Goal: Task Accomplishment & Management: Complete application form

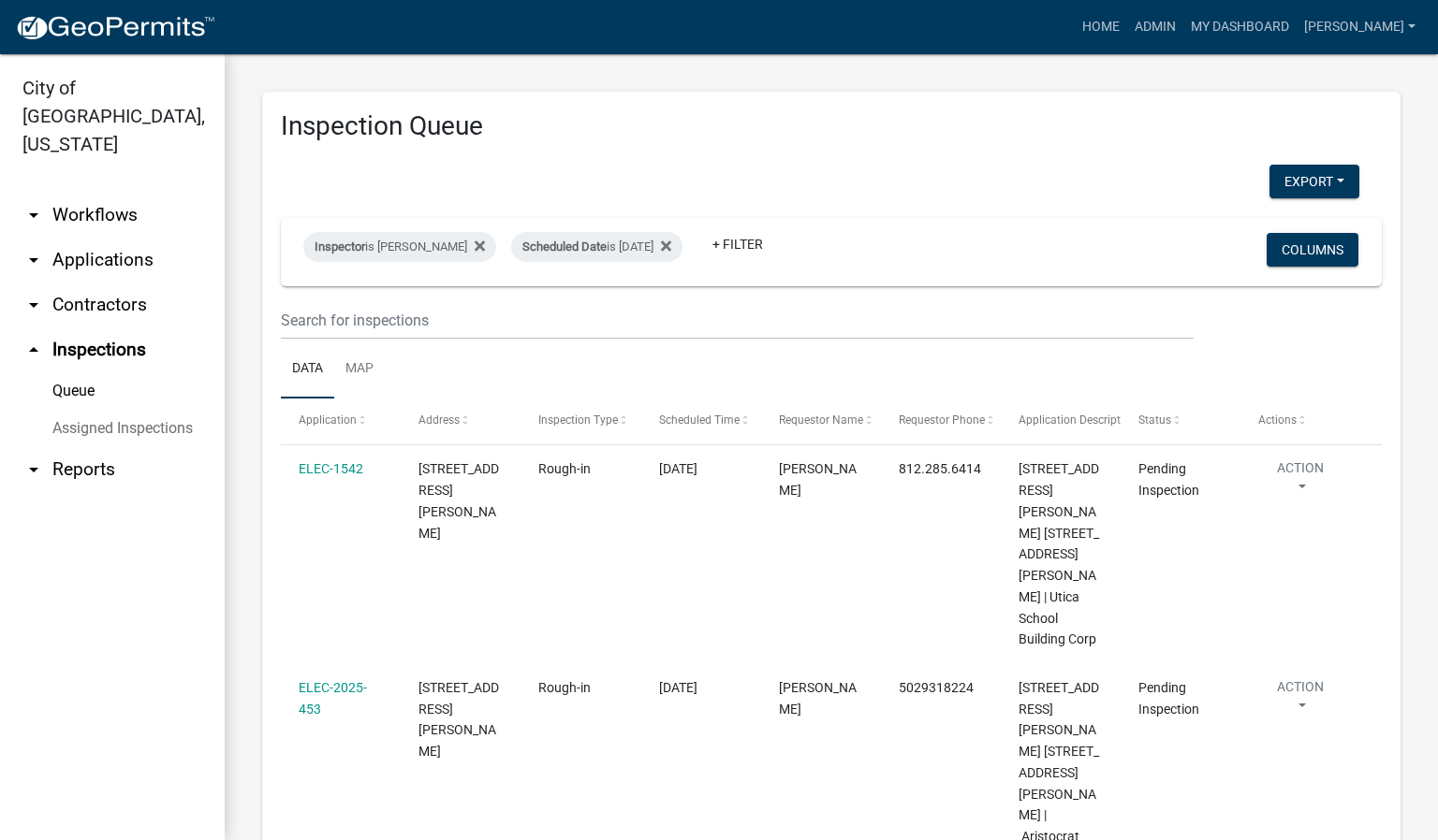
scroll to position [161, 0]
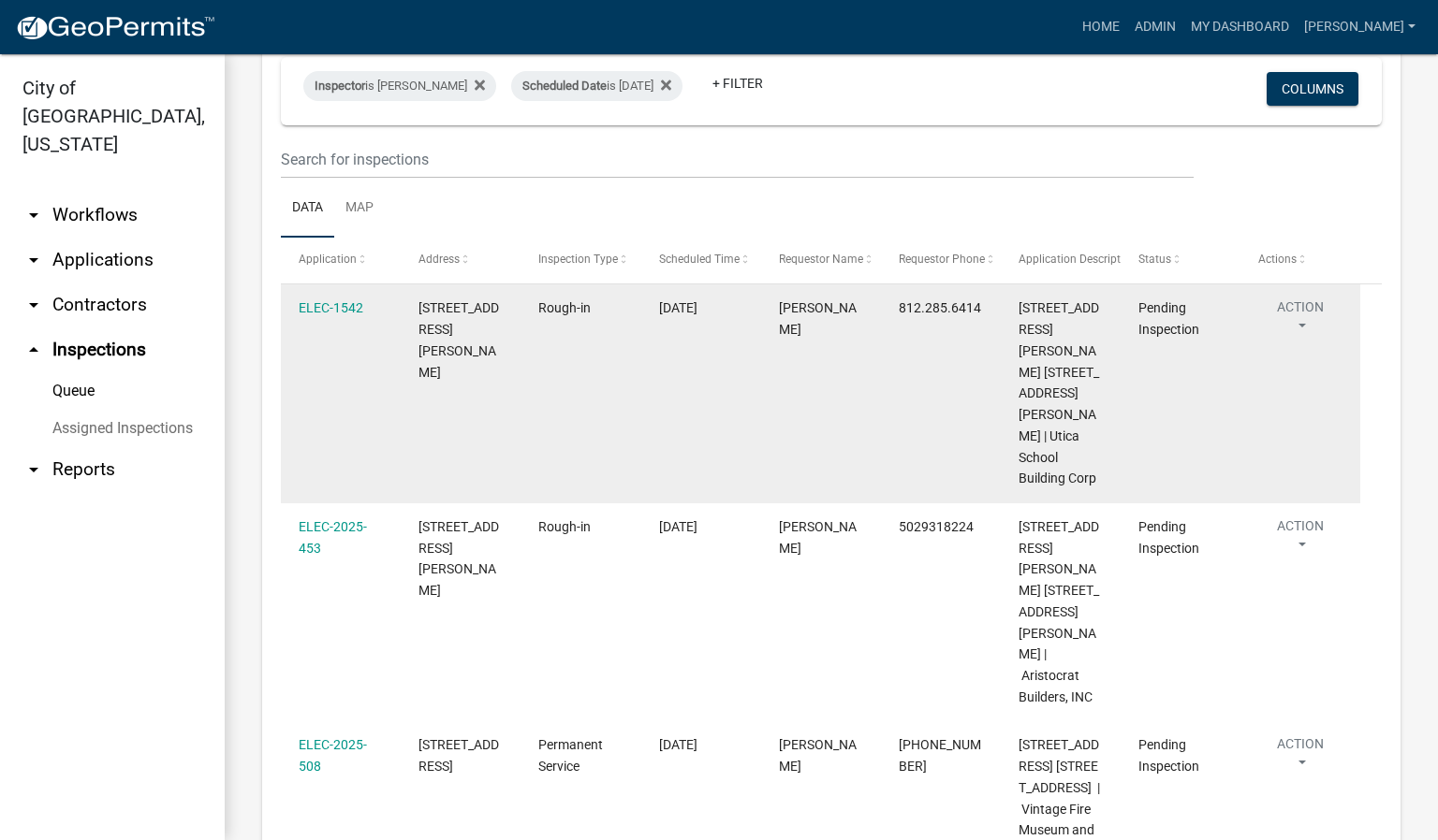
click at [1297, 323] on button "Action" at bounding box center [1300, 321] width 84 height 47
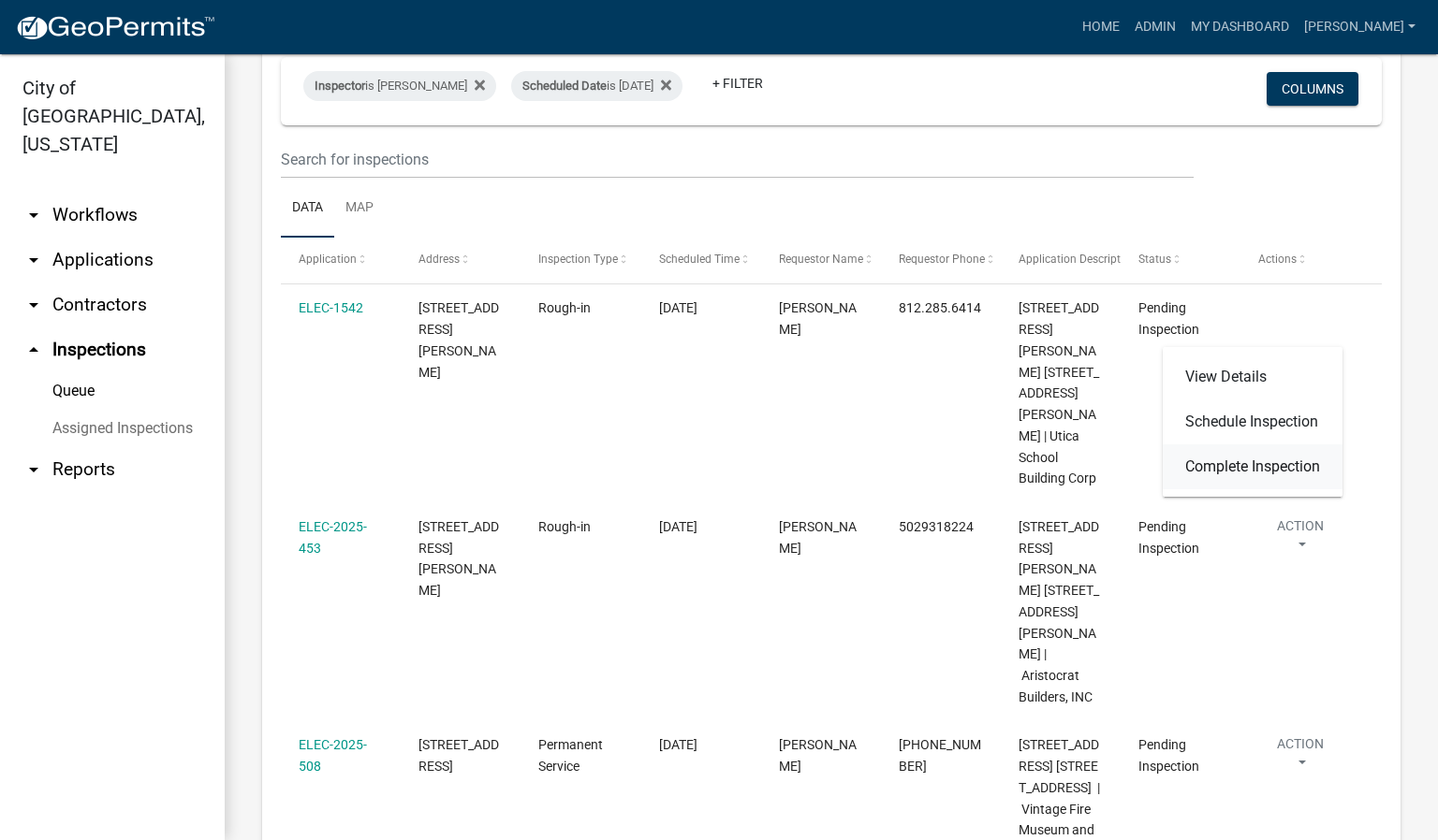
click at [1261, 463] on link "Complete Inspection" at bounding box center [1253, 467] width 180 height 45
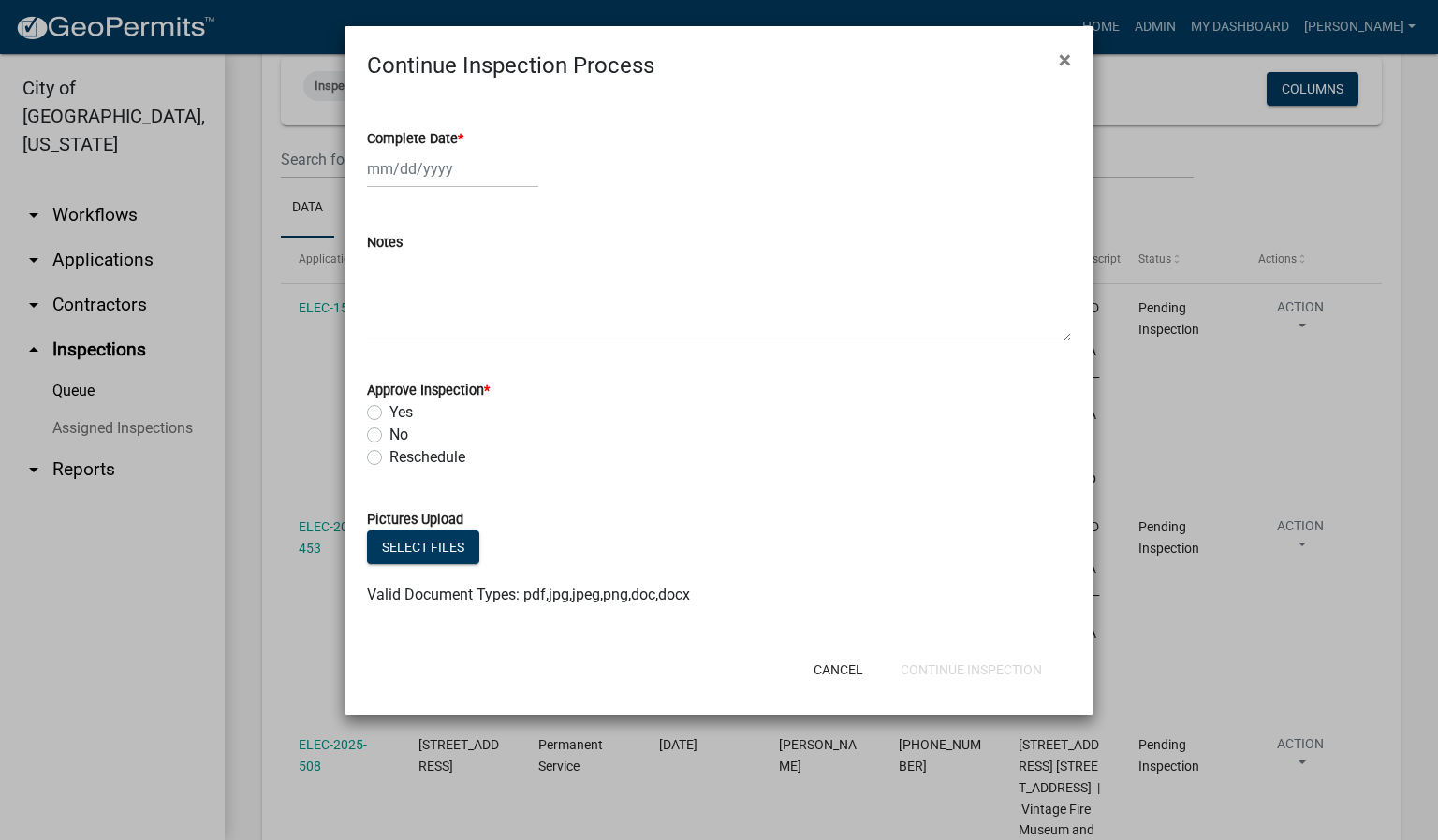
click at [463, 139] on span "*" at bounding box center [460, 139] width 6 height 16
click at [463, 149] on input "Complete Date *" at bounding box center [452, 168] width 171 height 39
select select "10"
select select "2025"
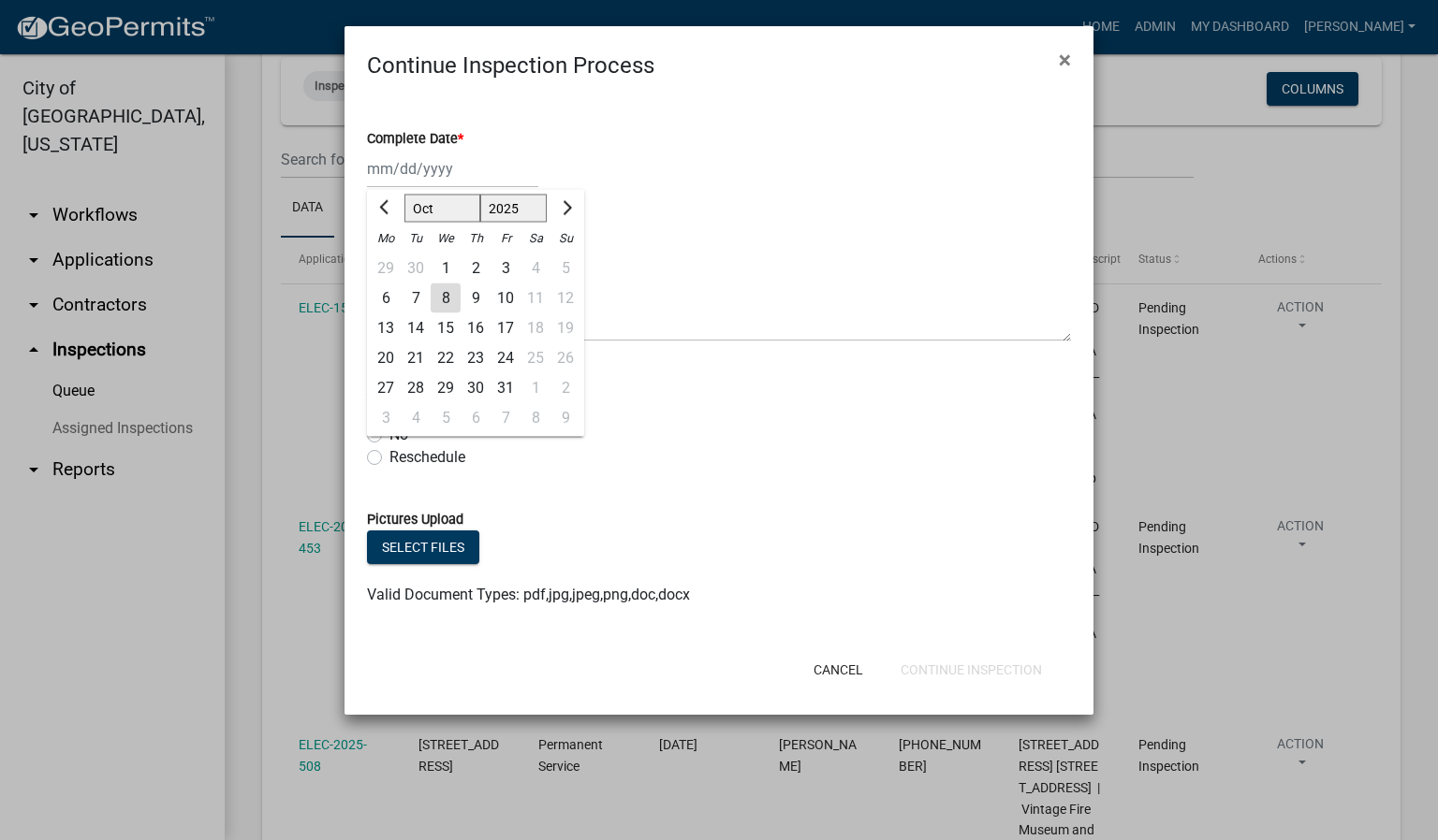
click at [439, 295] on div "8" at bounding box center [445, 299] width 30 height 30
type input "[DATE]"
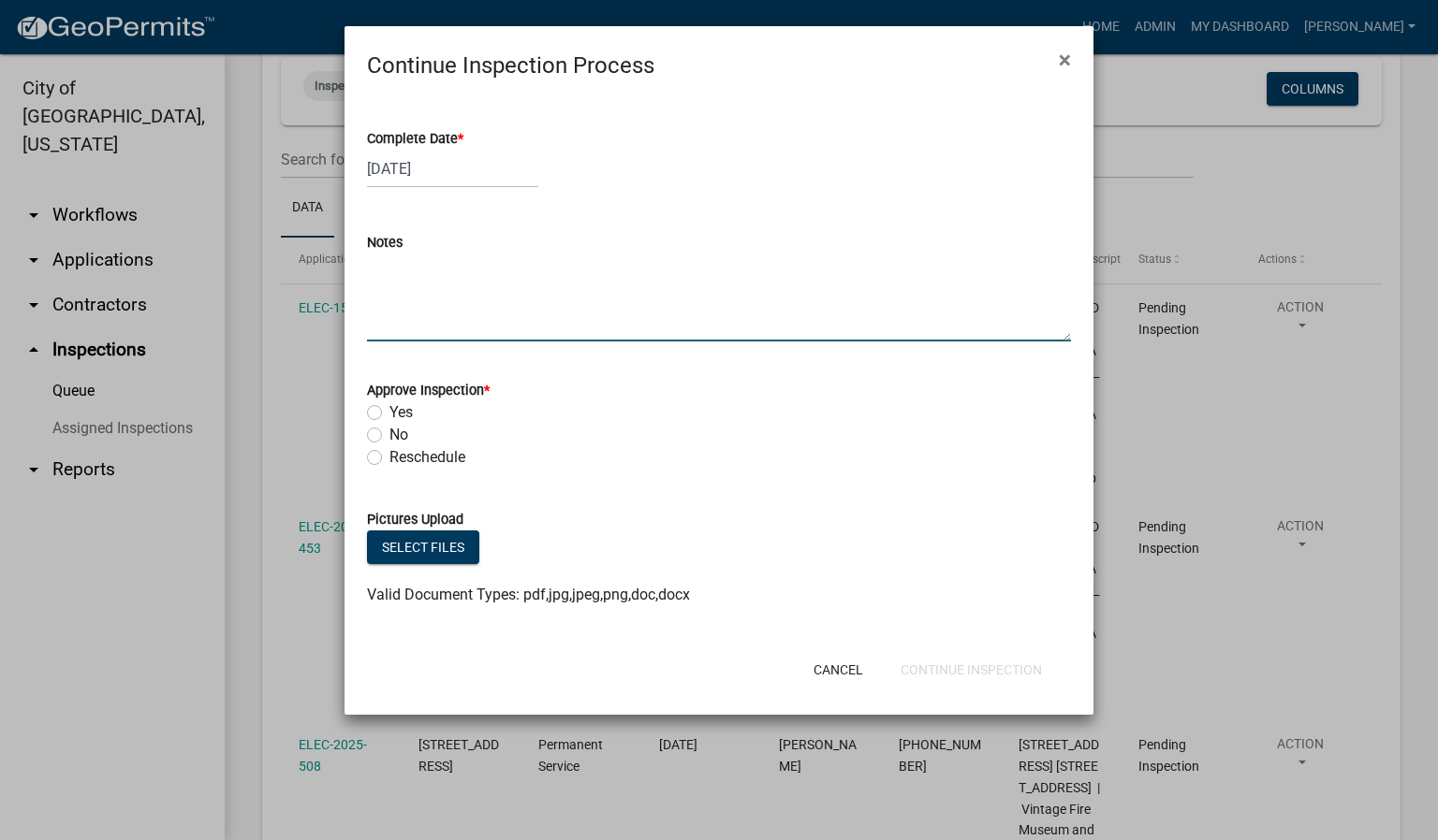
click at [410, 316] on textarea "Notes" at bounding box center [719, 297] width 704 height 88
type textarea "p"
type textarea "P"
type textarea "1. POOL BONDING. 2. CONDUIT. 3. SMALL WALL INSPECTION."
click at [390, 413] on label "Yes" at bounding box center [401, 413] width 24 height 23
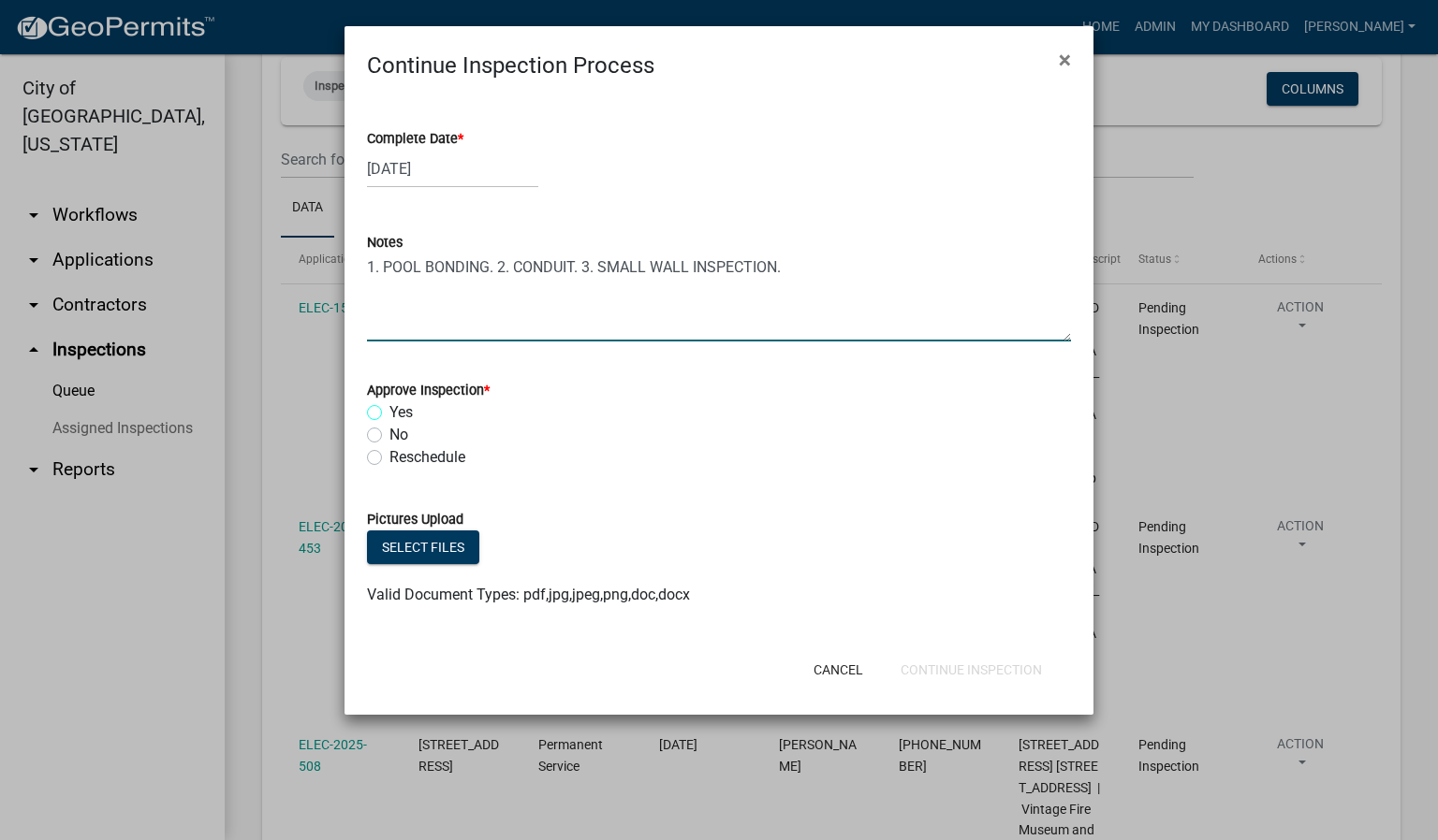
click at [390, 413] on input "Yes" at bounding box center [395, 407] width 12 height 12
radio input "true"
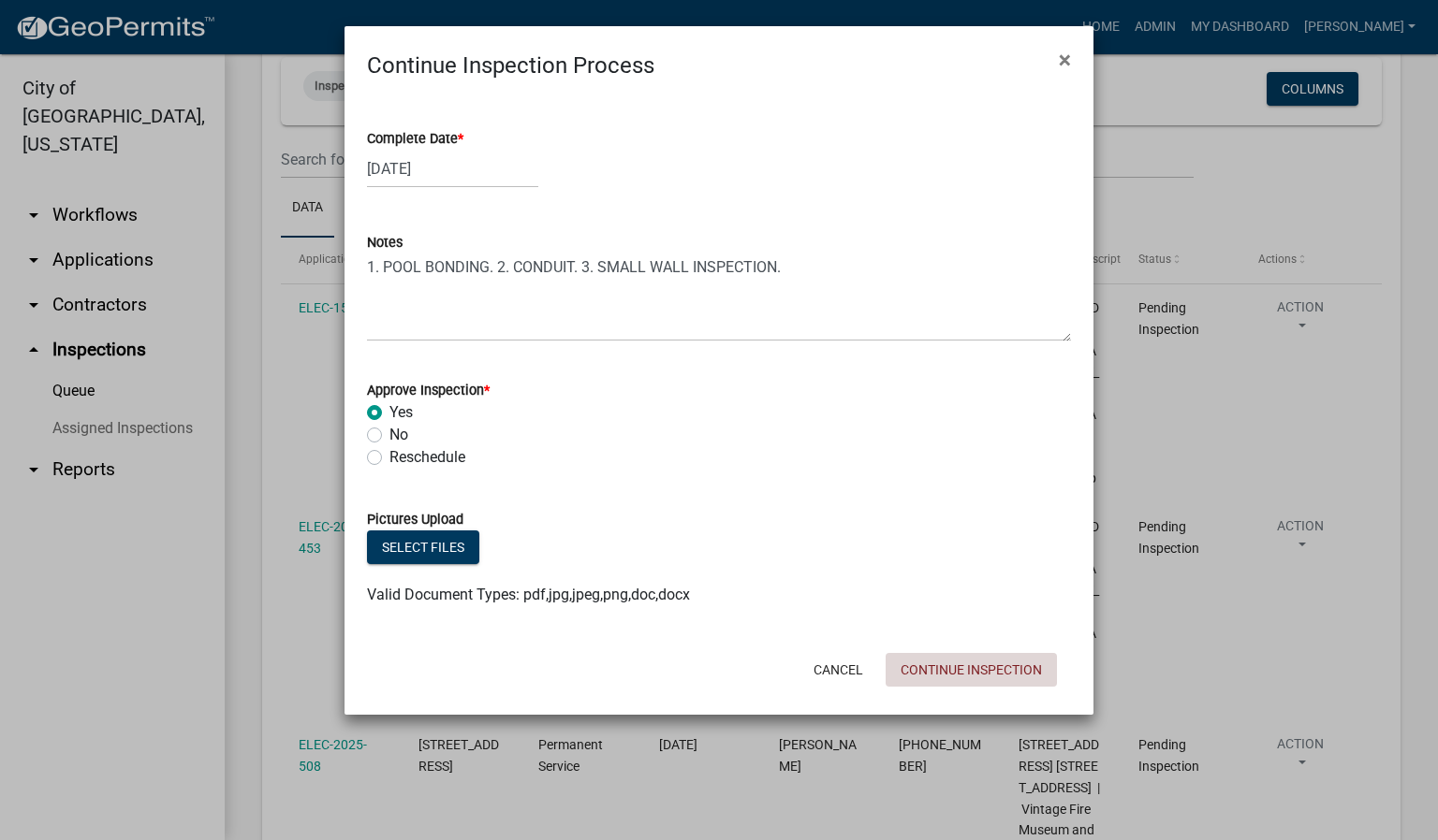
click at [1009, 675] on button "Continue Inspection" at bounding box center [971, 670] width 171 height 34
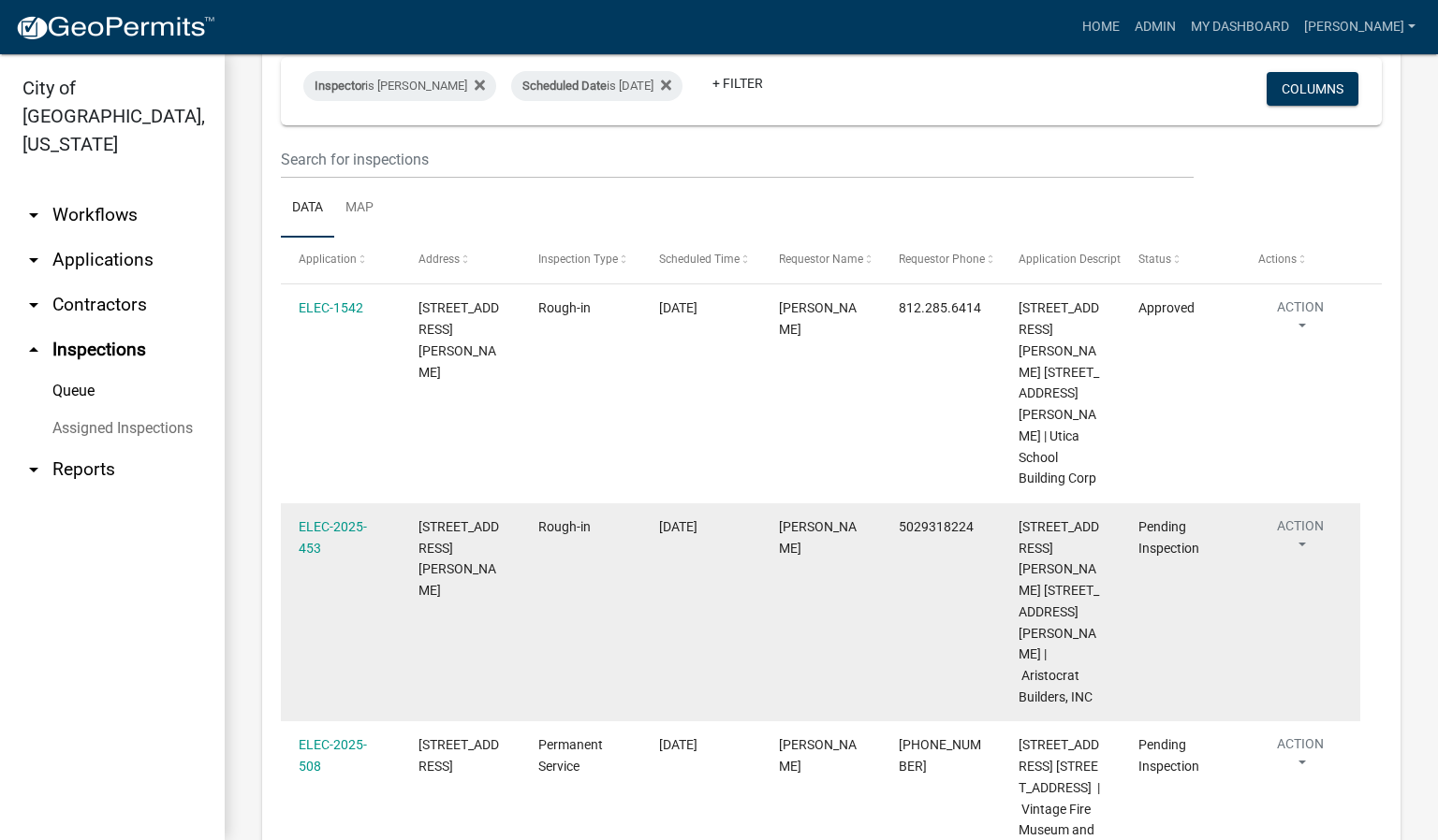
click at [1306, 516] on button "Action" at bounding box center [1300, 540] width 84 height 47
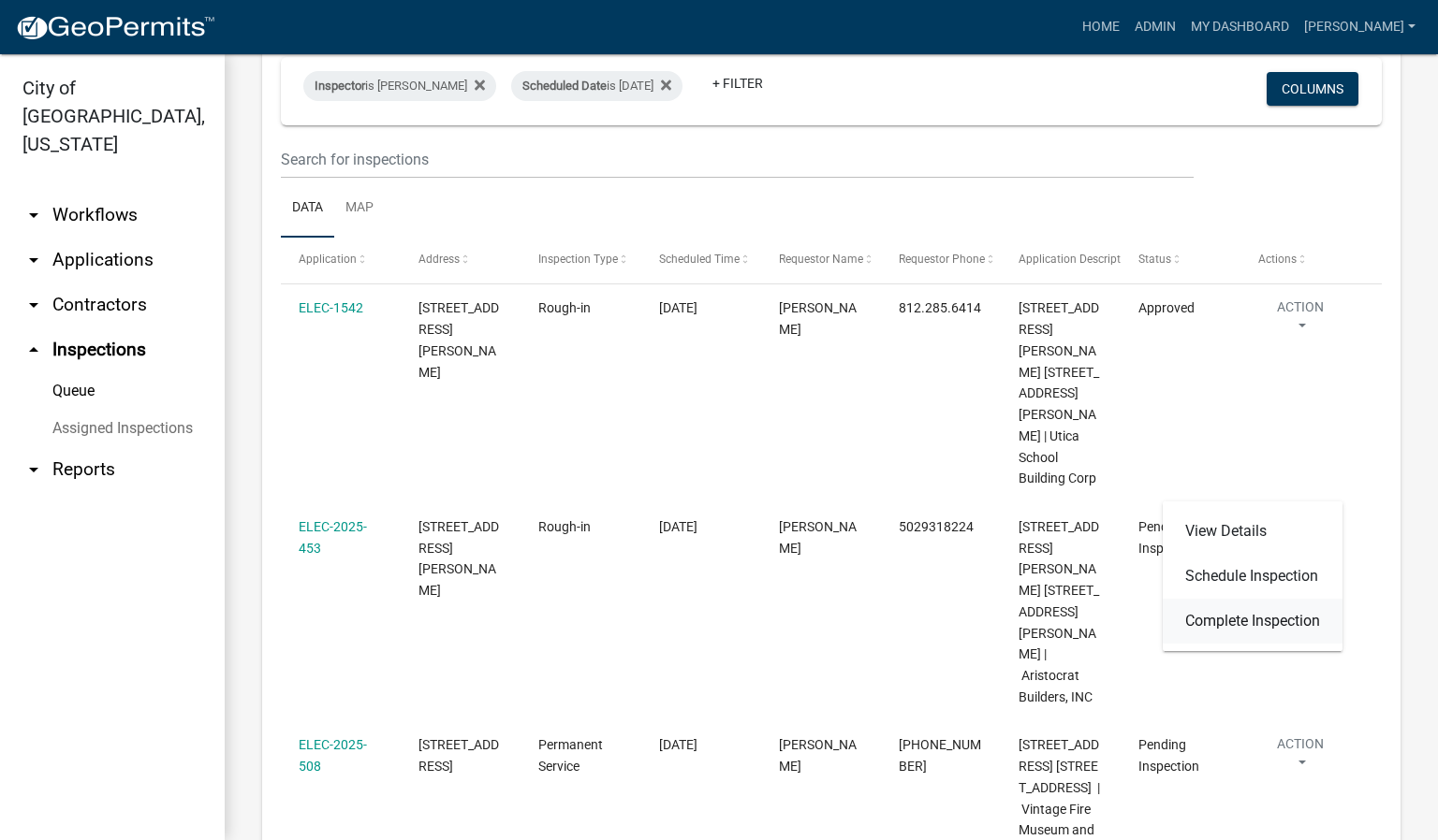
click at [1280, 623] on link "Complete Inspection" at bounding box center [1253, 622] width 180 height 45
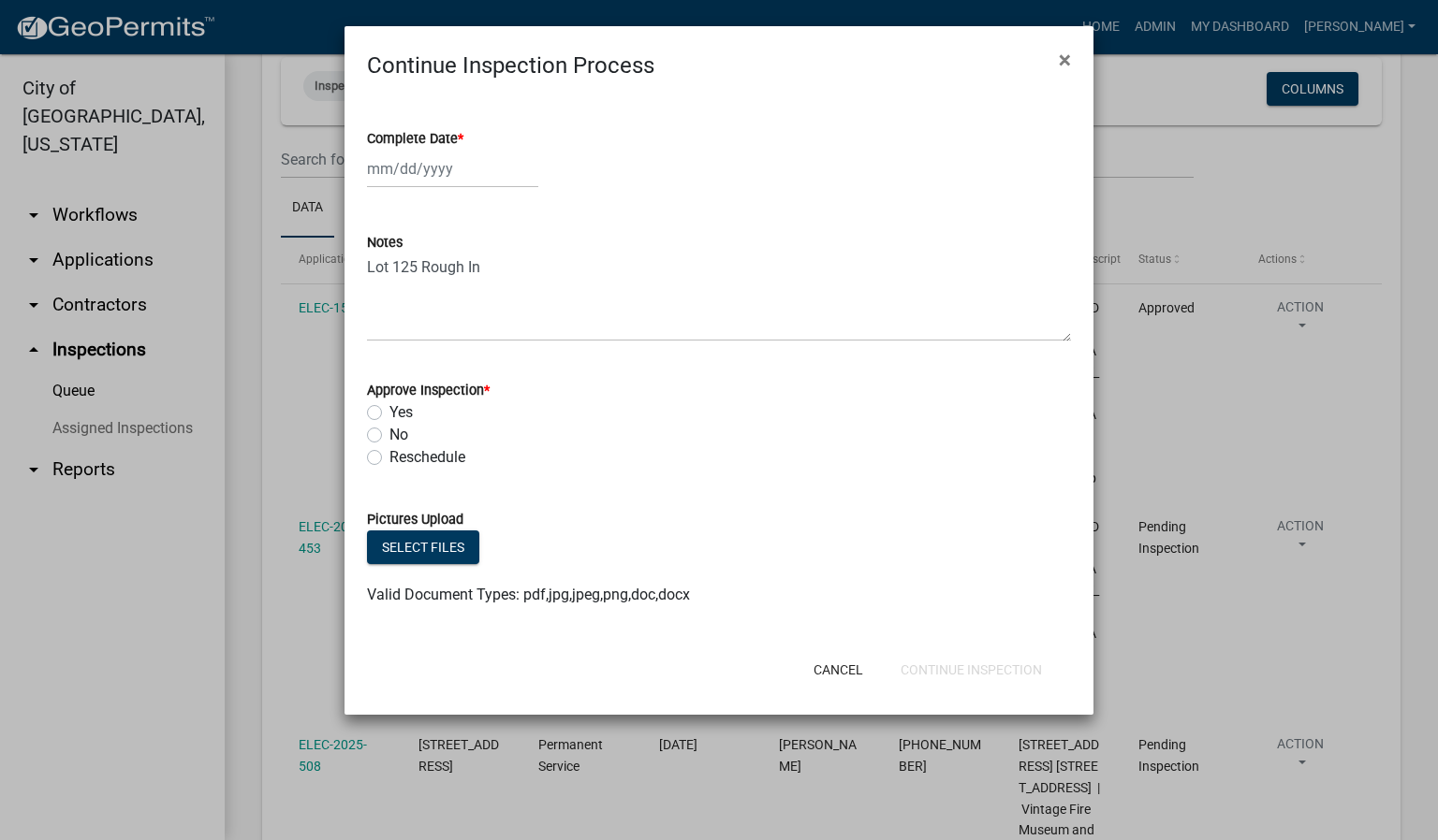
click at [458, 136] on label "Complete Date *" at bounding box center [415, 140] width 96 height 13
click at [458, 149] on input "Complete Date *" at bounding box center [452, 168] width 171 height 39
select select "10"
select select "2025"
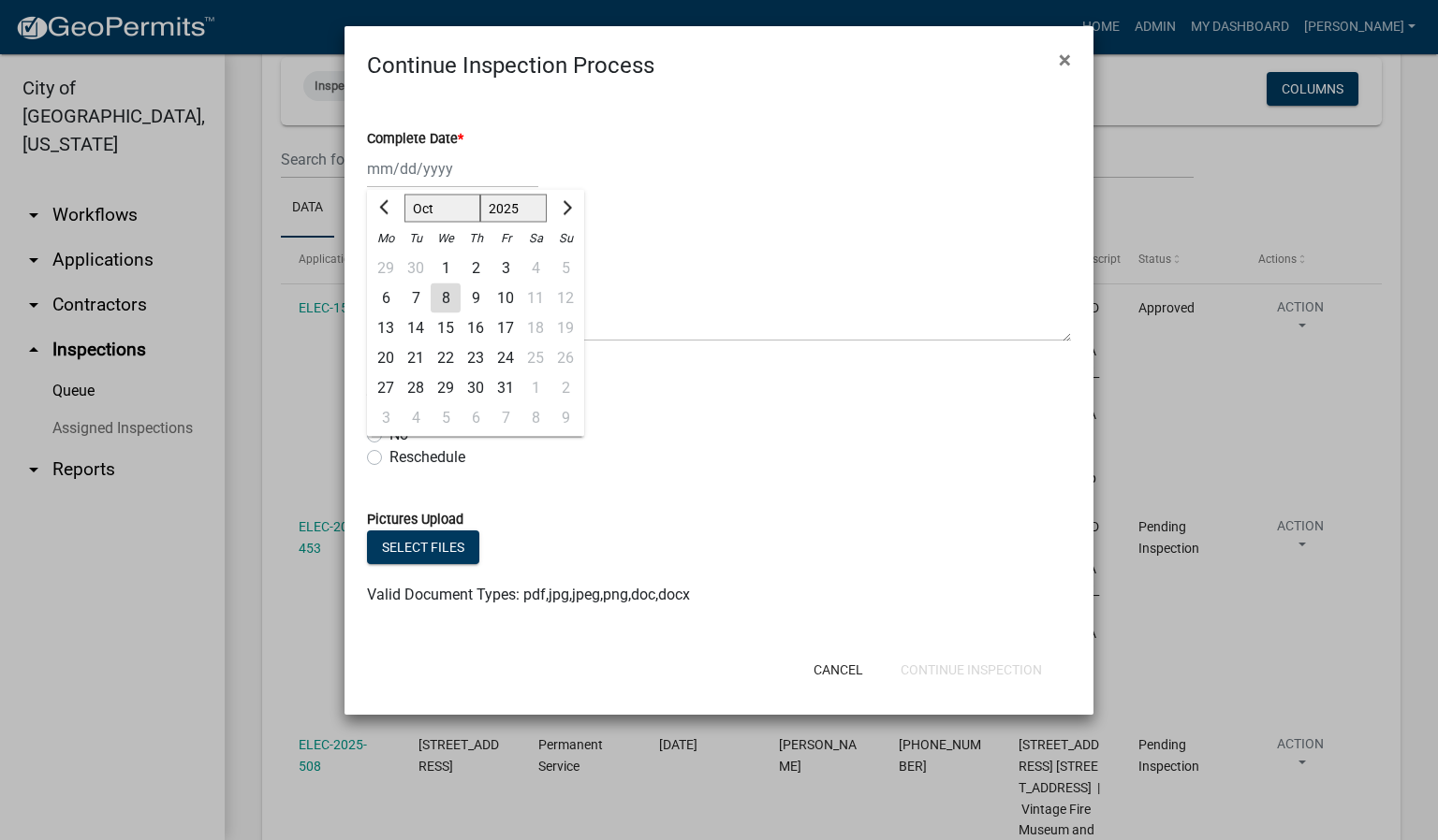
click at [444, 299] on div "8" at bounding box center [445, 299] width 30 height 30
type input "[DATE]"
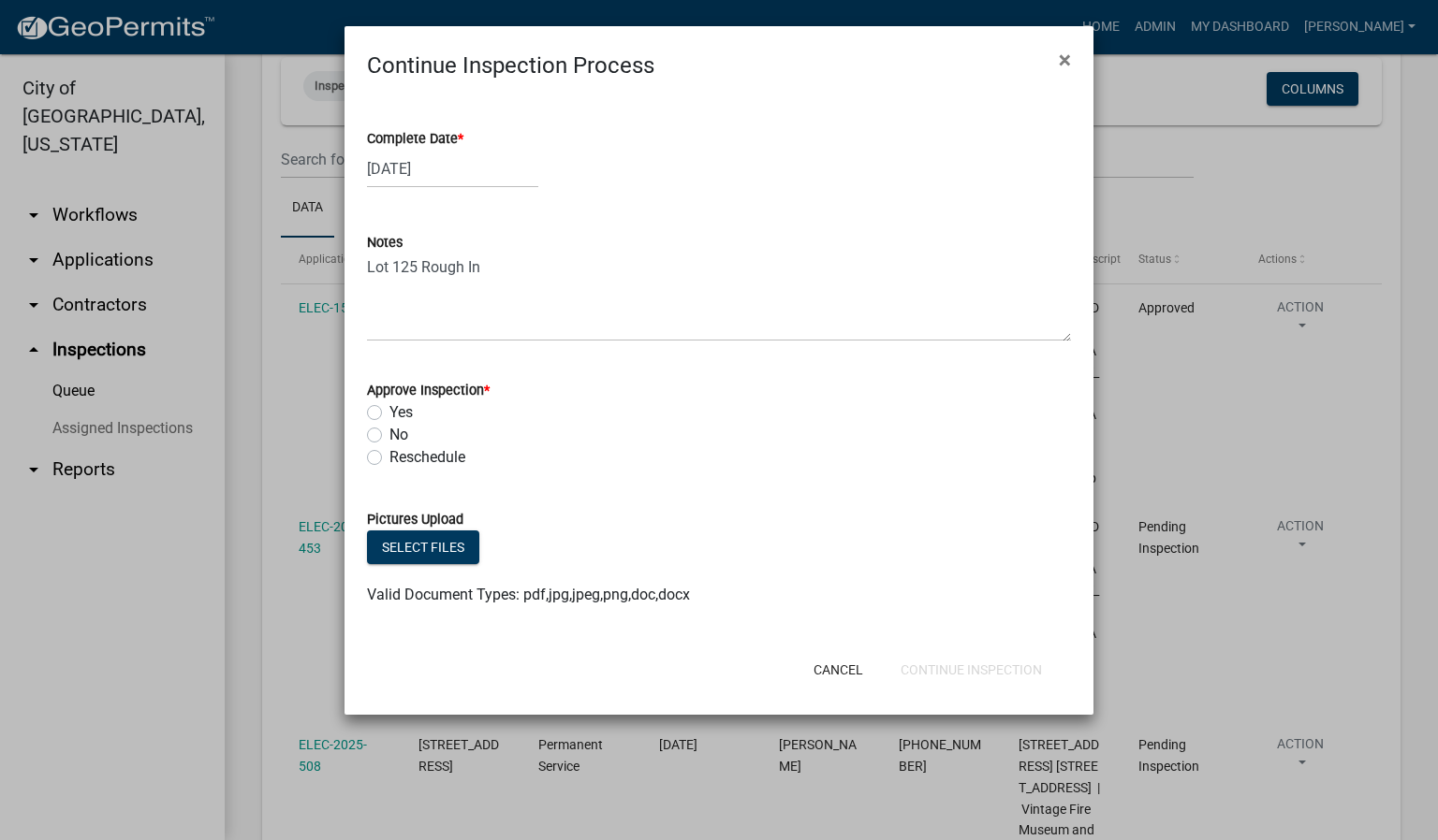
click at [390, 411] on label "Yes" at bounding box center [401, 413] width 24 height 23
click at [390, 411] on input "Yes" at bounding box center [395, 407] width 12 height 12
radio input "true"
click at [966, 669] on button "Continue Inspection" at bounding box center [971, 670] width 171 height 34
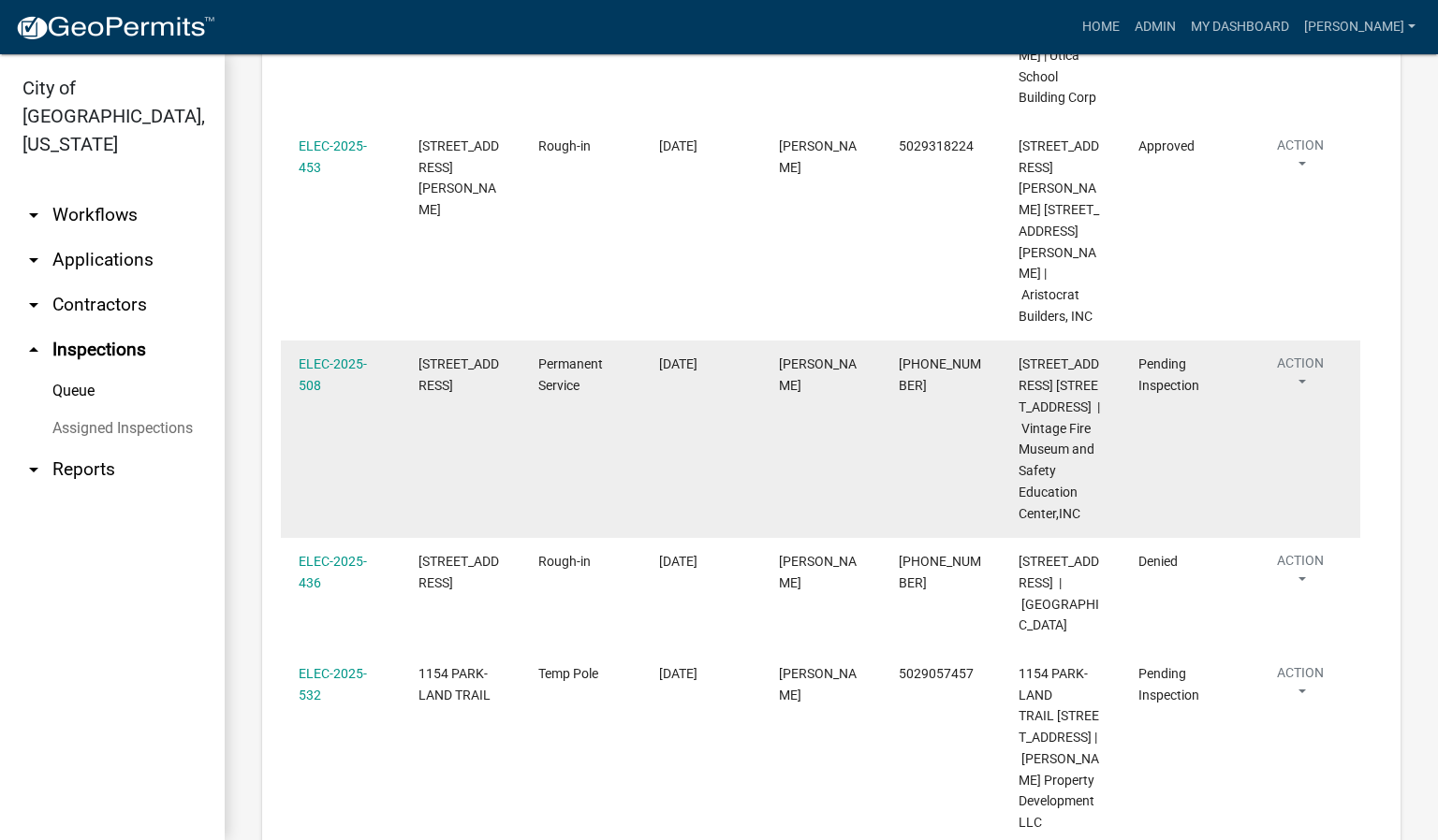
scroll to position [582, 0]
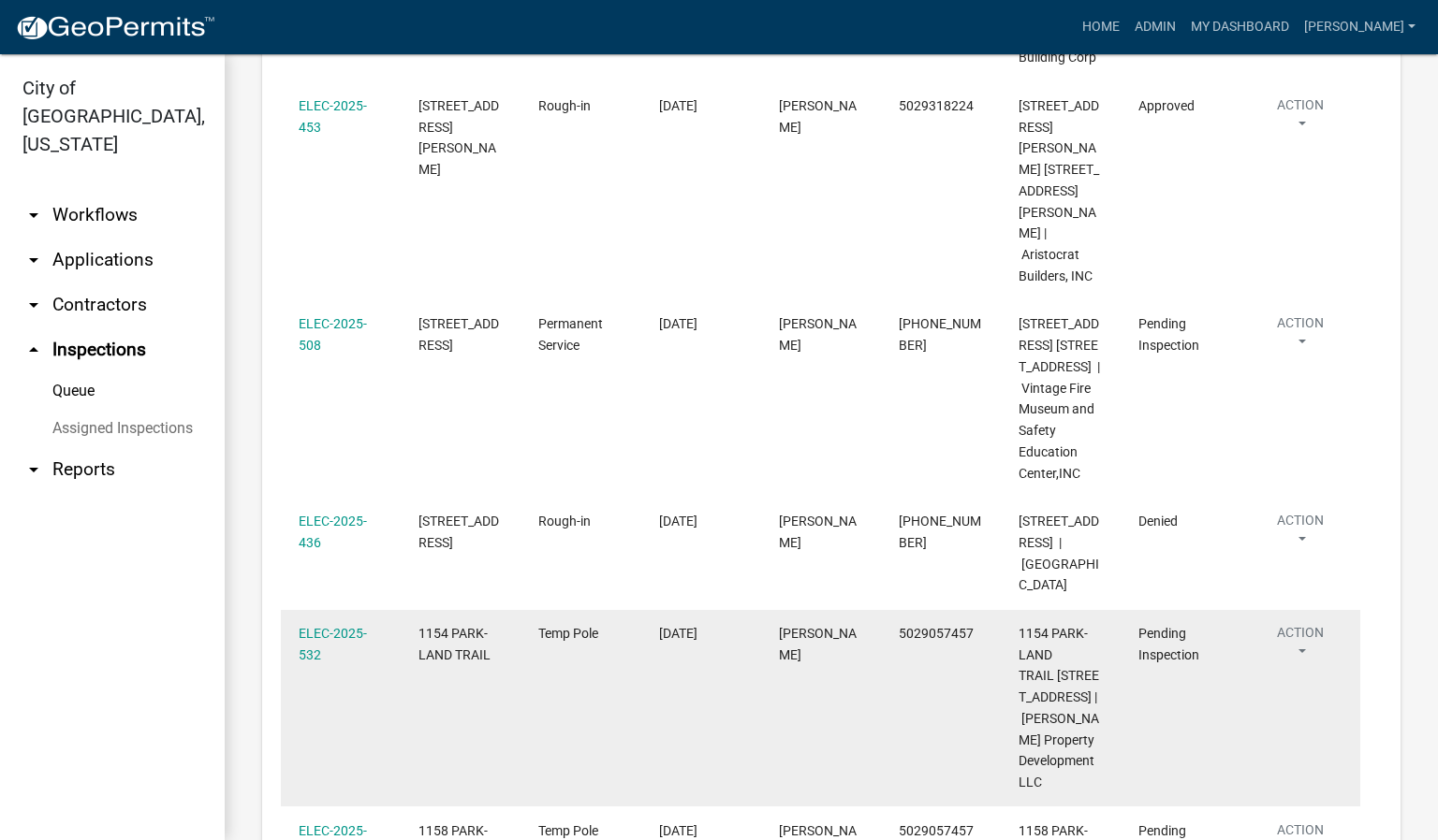
click at [1303, 623] on button "Action" at bounding box center [1300, 646] width 84 height 47
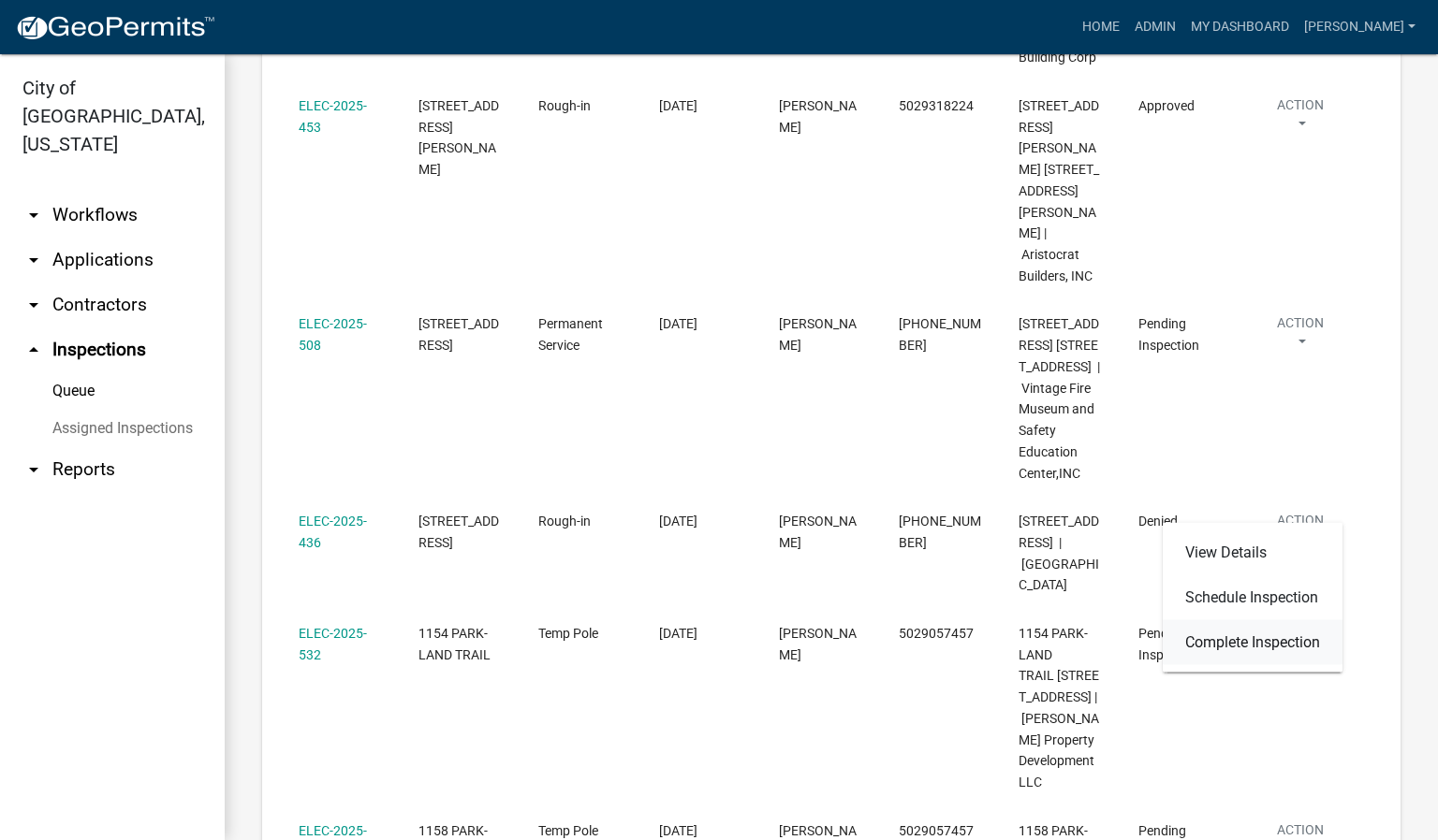
click at [1239, 635] on link "Complete Inspection" at bounding box center [1253, 643] width 180 height 45
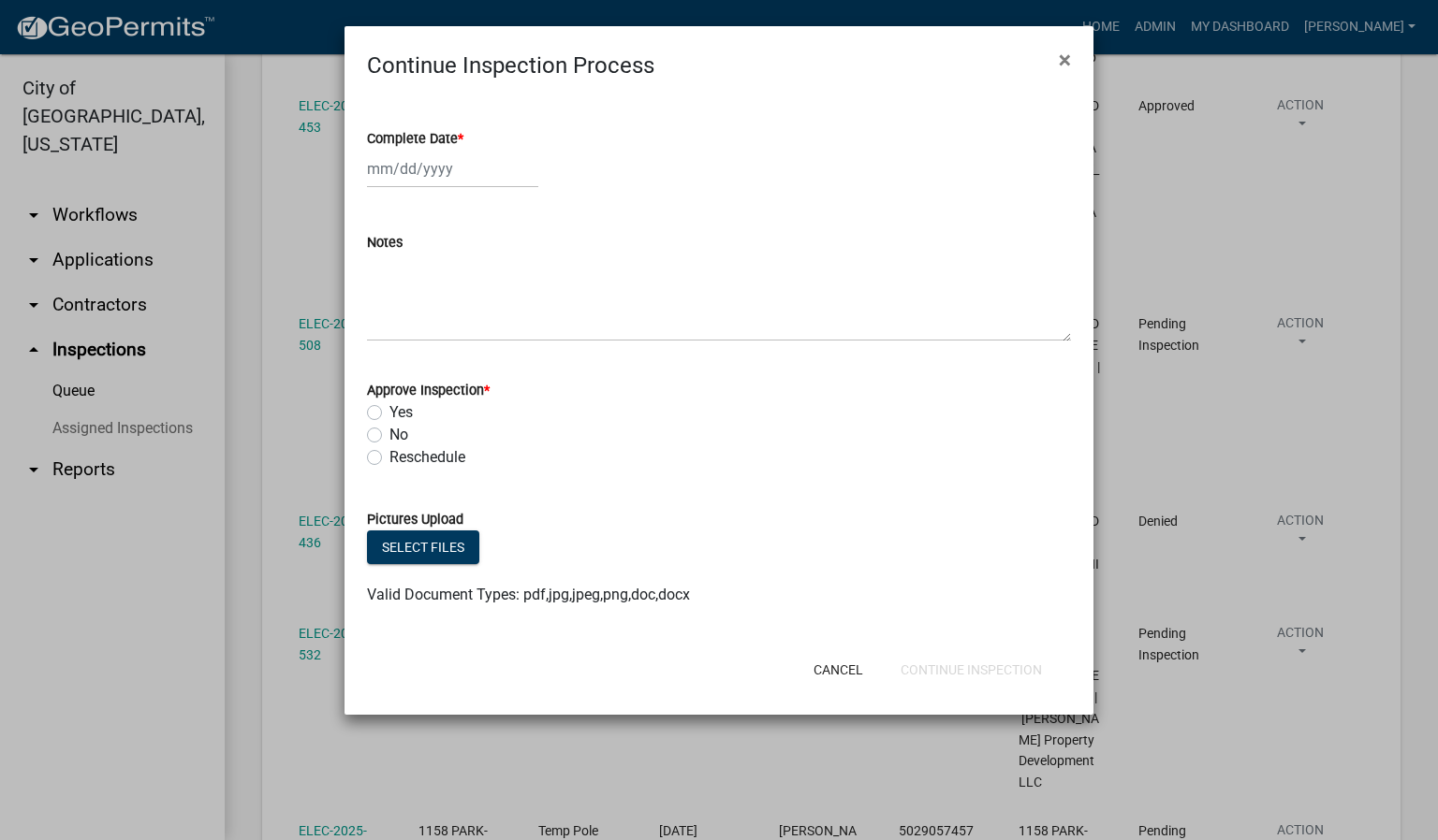
click at [460, 139] on span "*" at bounding box center [460, 139] width 6 height 16
click at [460, 149] on input "Complete Date *" at bounding box center [452, 168] width 171 height 39
select select "10"
select select "2025"
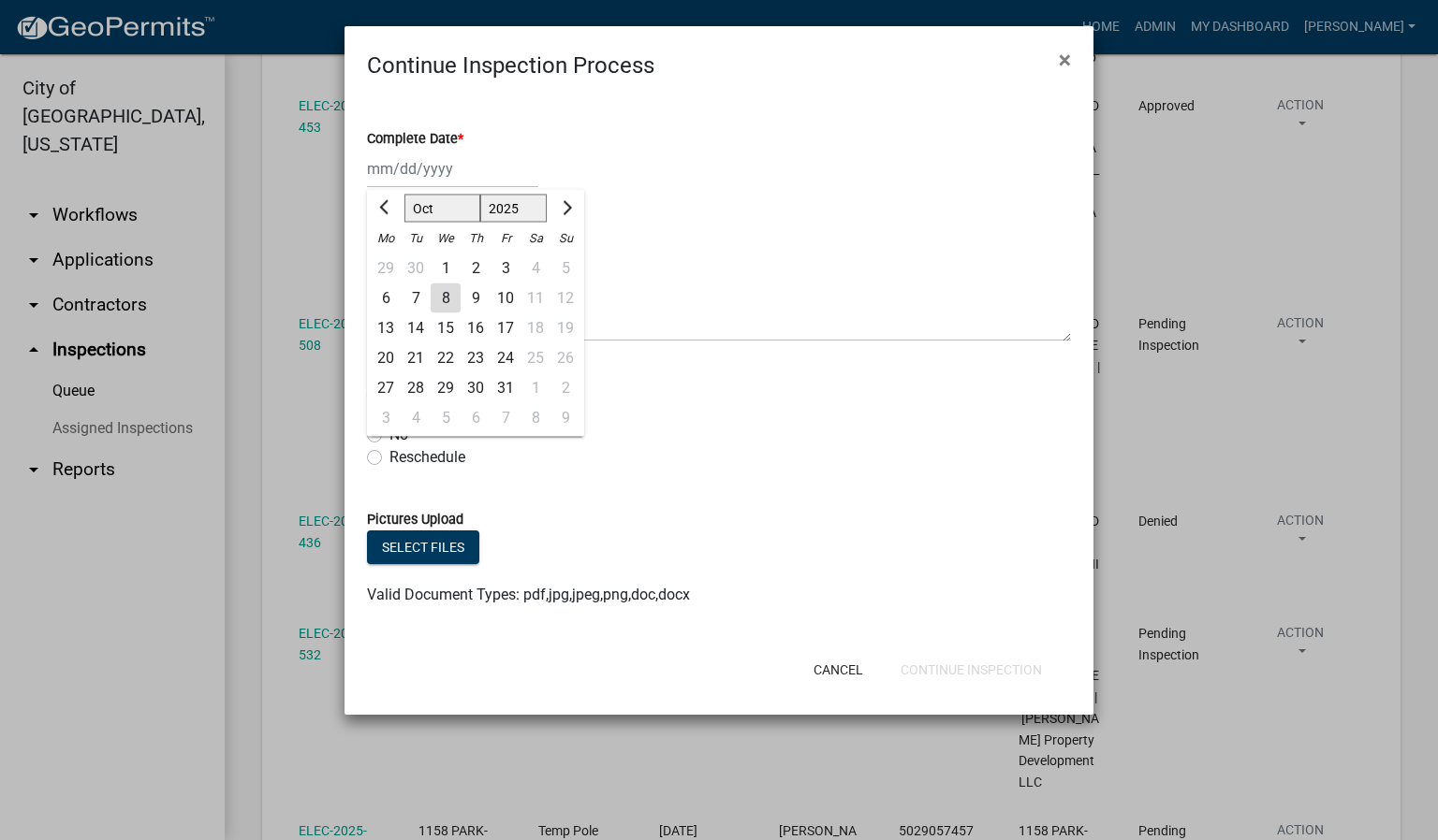
click at [441, 296] on div "8" at bounding box center [445, 299] width 30 height 30
type input "[DATE]"
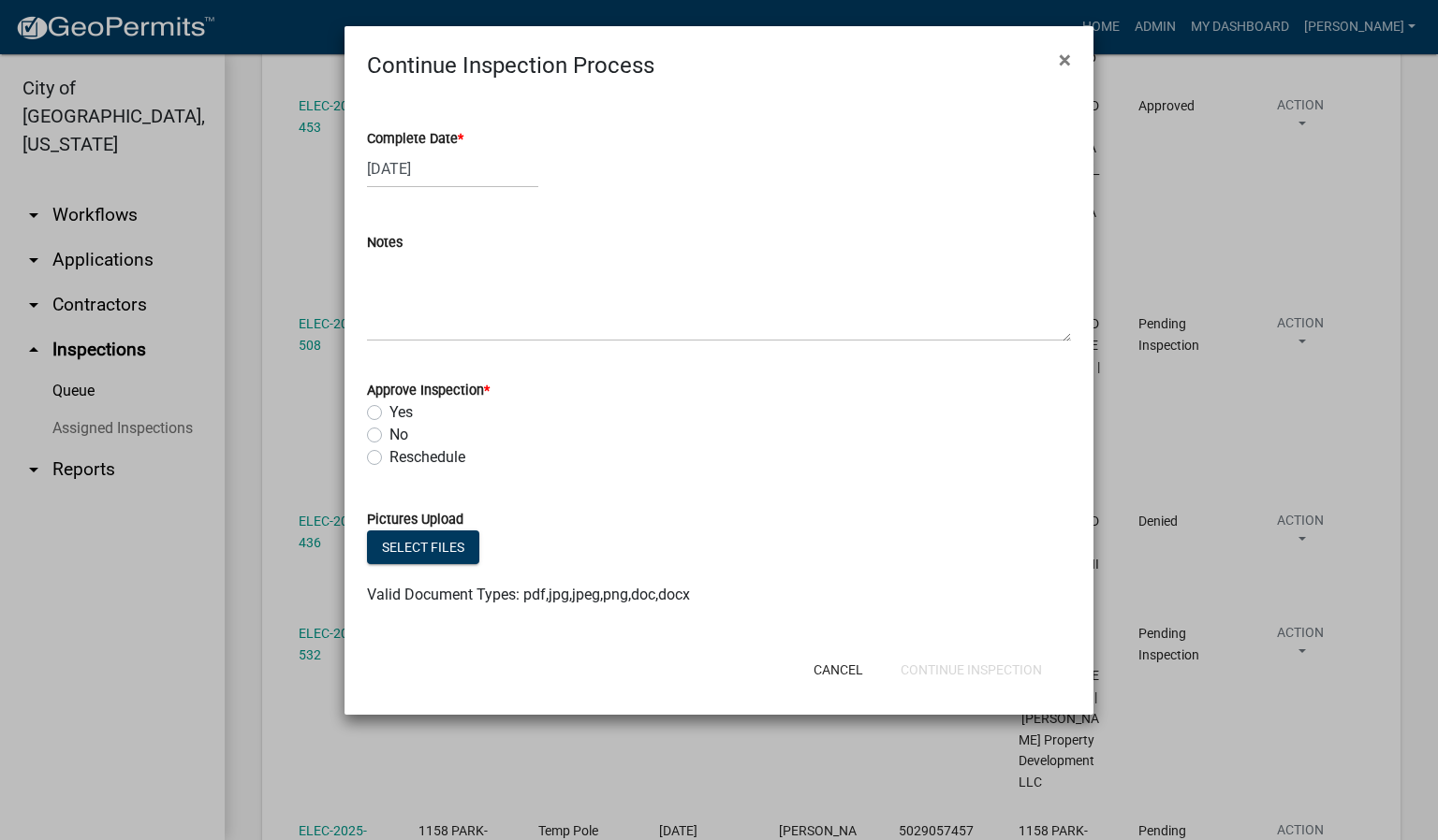
click at [390, 411] on label "Yes" at bounding box center [401, 413] width 24 height 23
click at [390, 411] on input "Yes" at bounding box center [395, 407] width 12 height 12
radio input "true"
click at [919, 660] on button "Continue Inspection" at bounding box center [971, 670] width 171 height 34
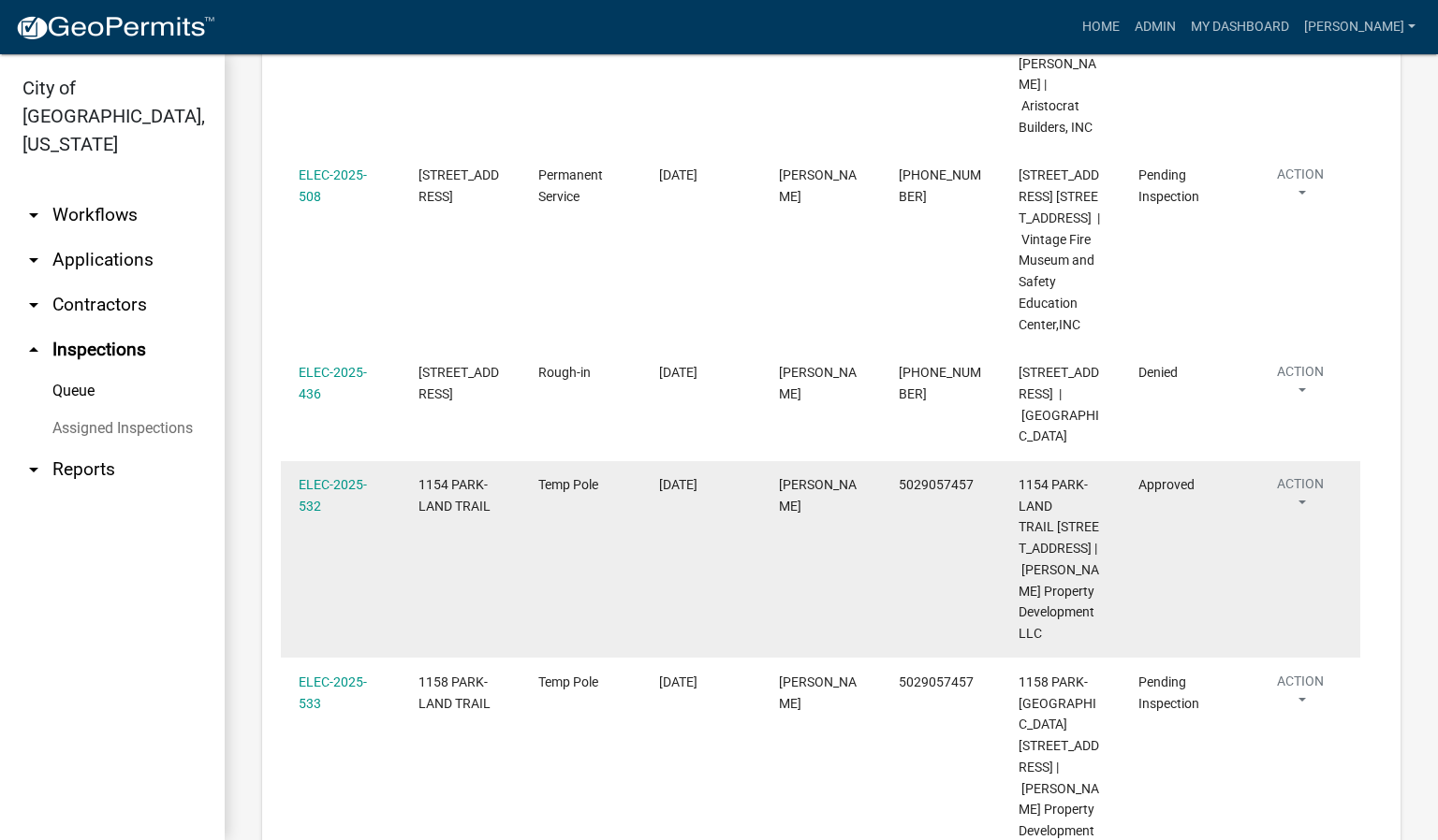
scroll to position [863, 0]
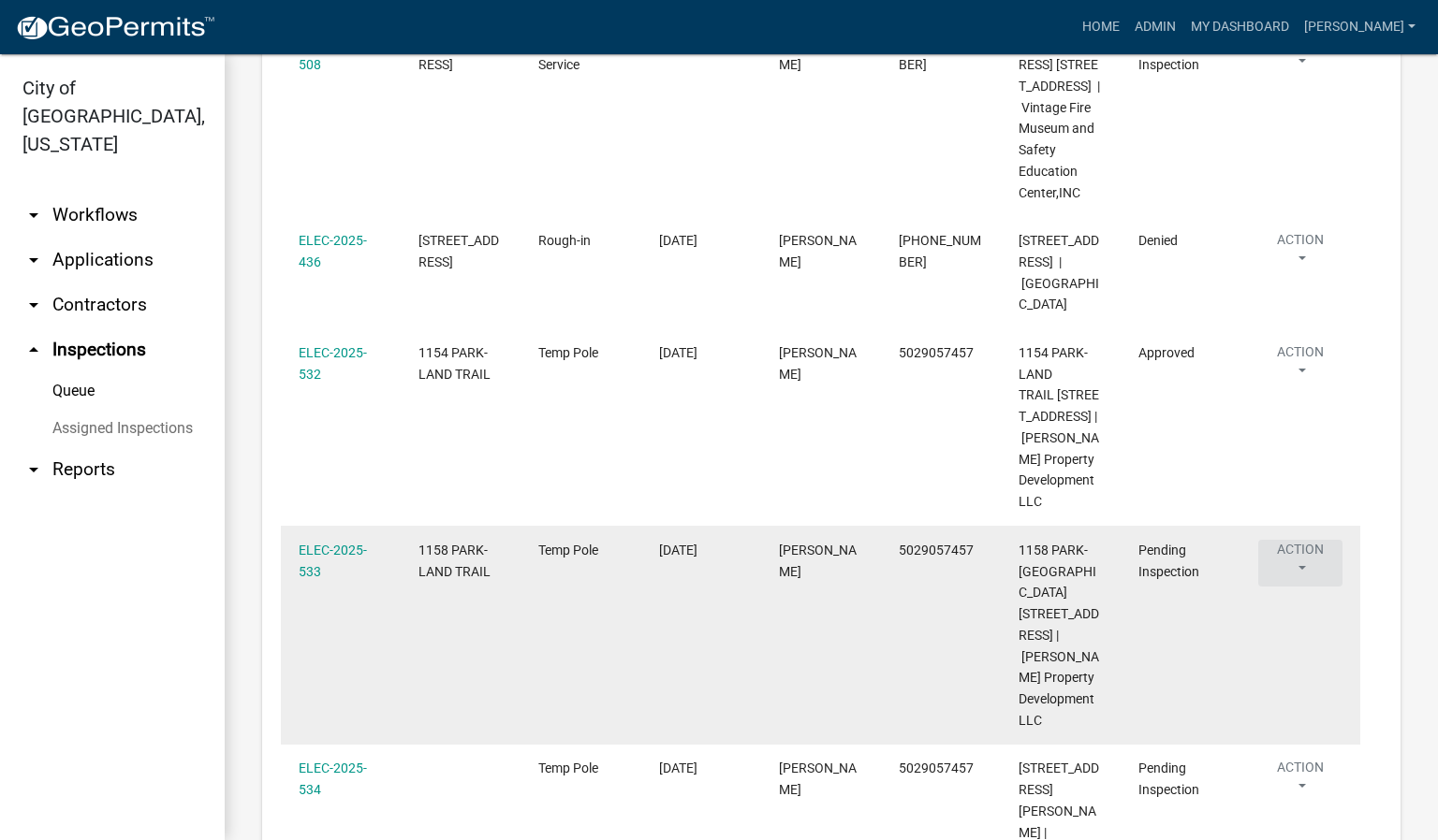
click at [1300, 540] on button "Action" at bounding box center [1300, 563] width 84 height 47
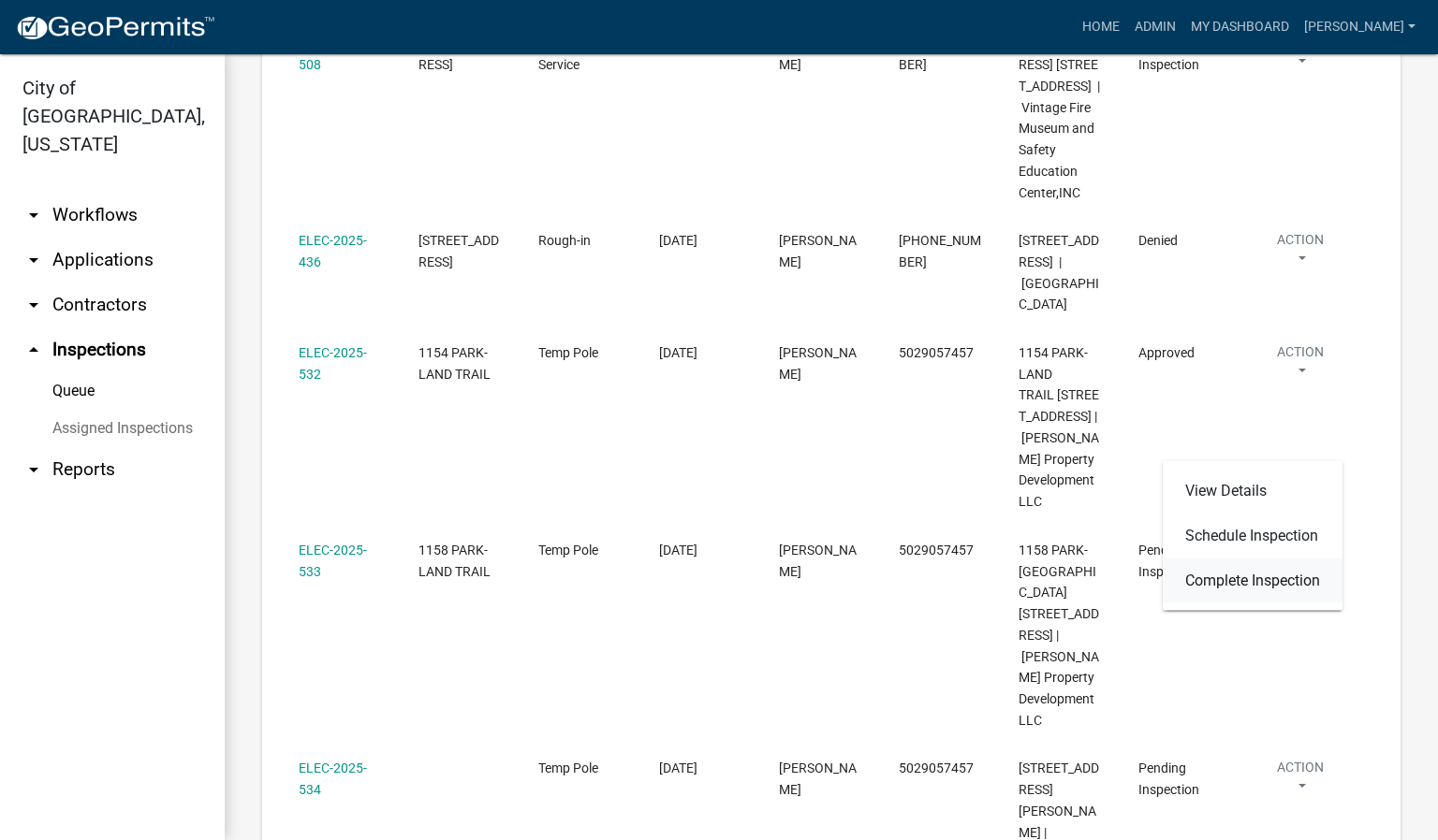
click at [1220, 582] on link "Complete Inspection" at bounding box center [1253, 581] width 180 height 45
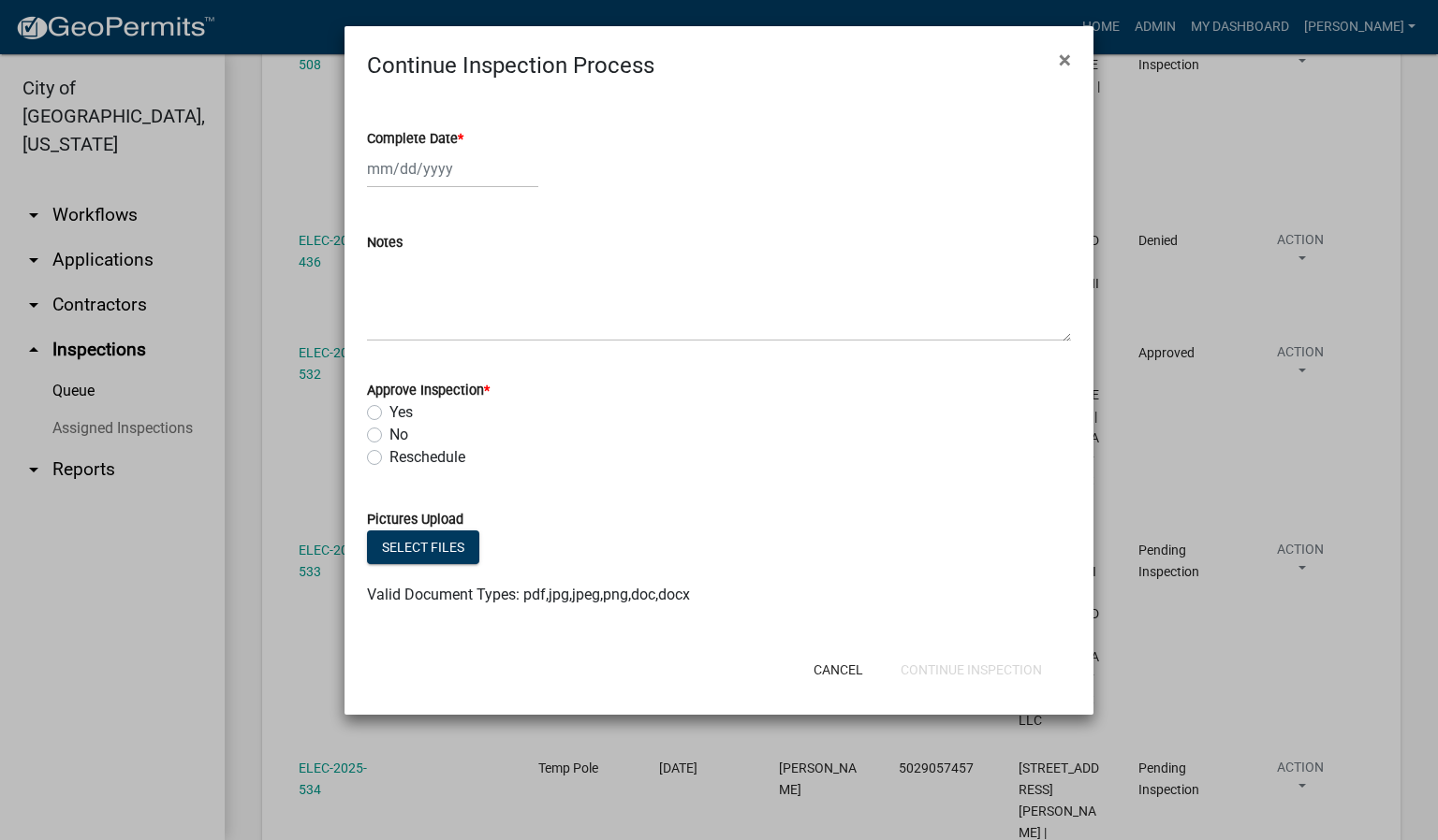
click at [460, 135] on span "*" at bounding box center [460, 139] width 6 height 16
click at [460, 149] on input "Complete Date *" at bounding box center [452, 168] width 171 height 39
select select "10"
select select "2025"
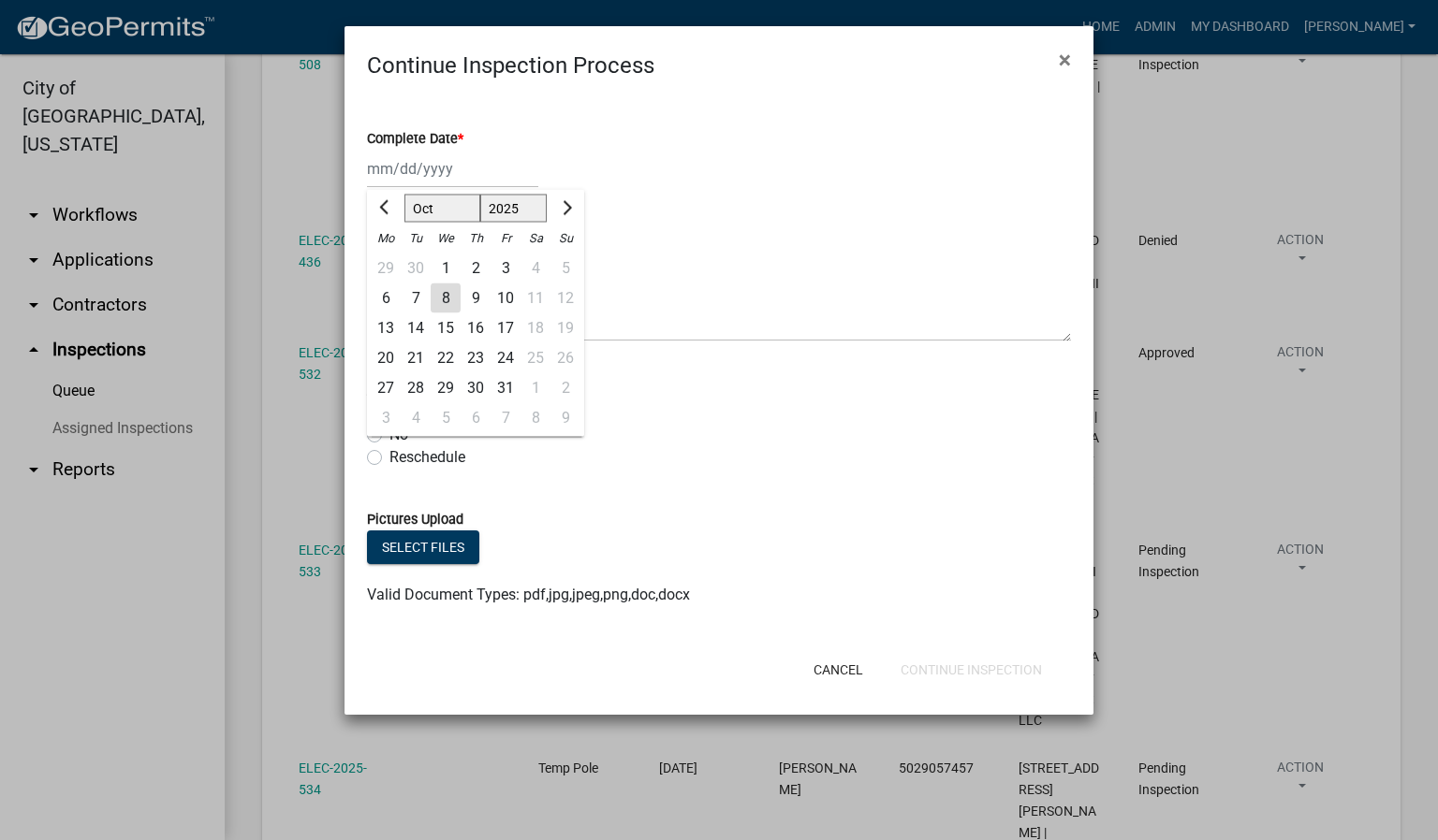
click at [435, 293] on div "8" at bounding box center [445, 299] width 30 height 30
type input "[DATE]"
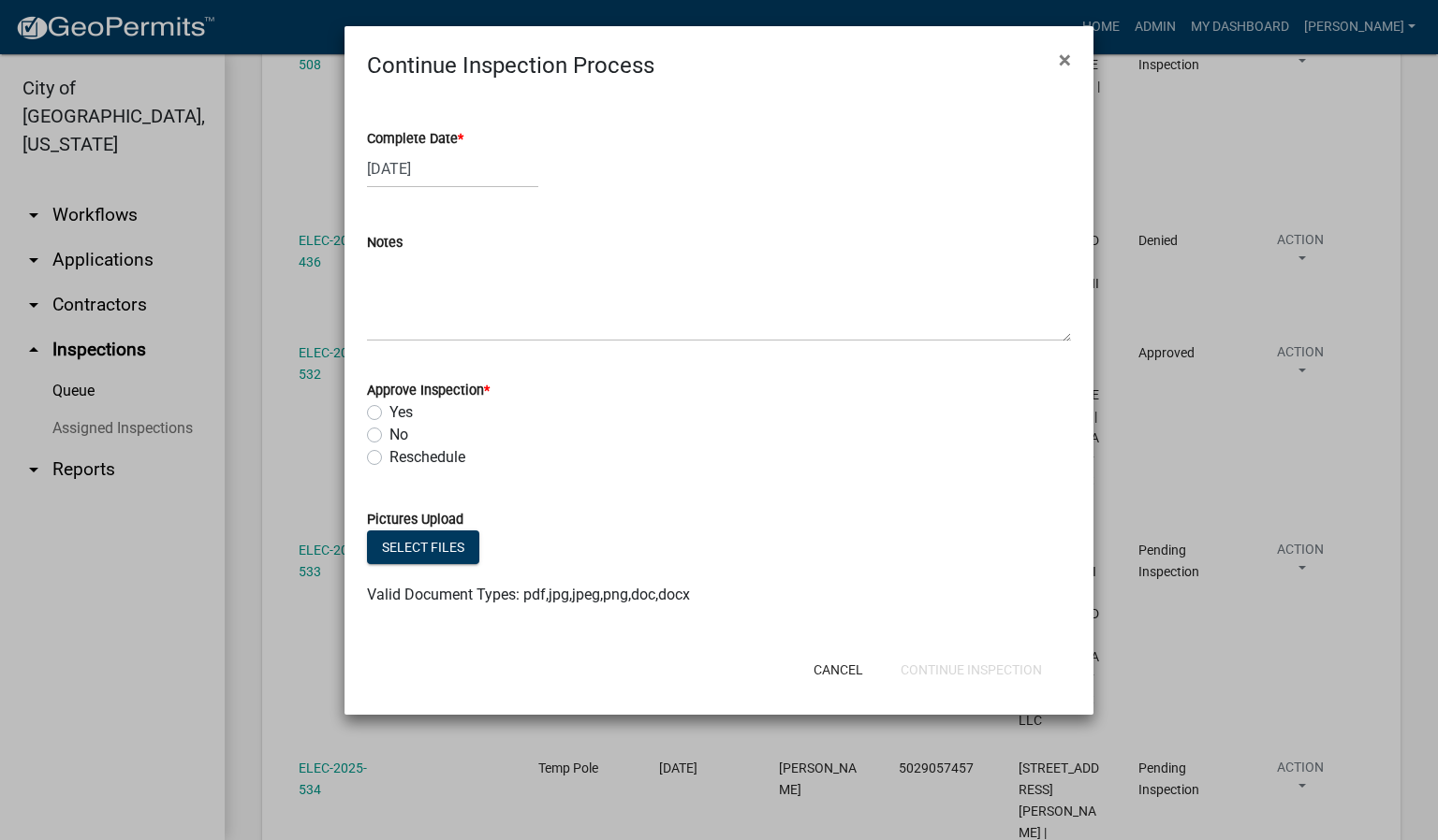
click at [390, 410] on label "Yes" at bounding box center [401, 413] width 24 height 23
click at [390, 410] on input "Yes" at bounding box center [395, 407] width 12 height 12
radio input "true"
click at [955, 658] on button "Continue Inspection" at bounding box center [971, 670] width 171 height 34
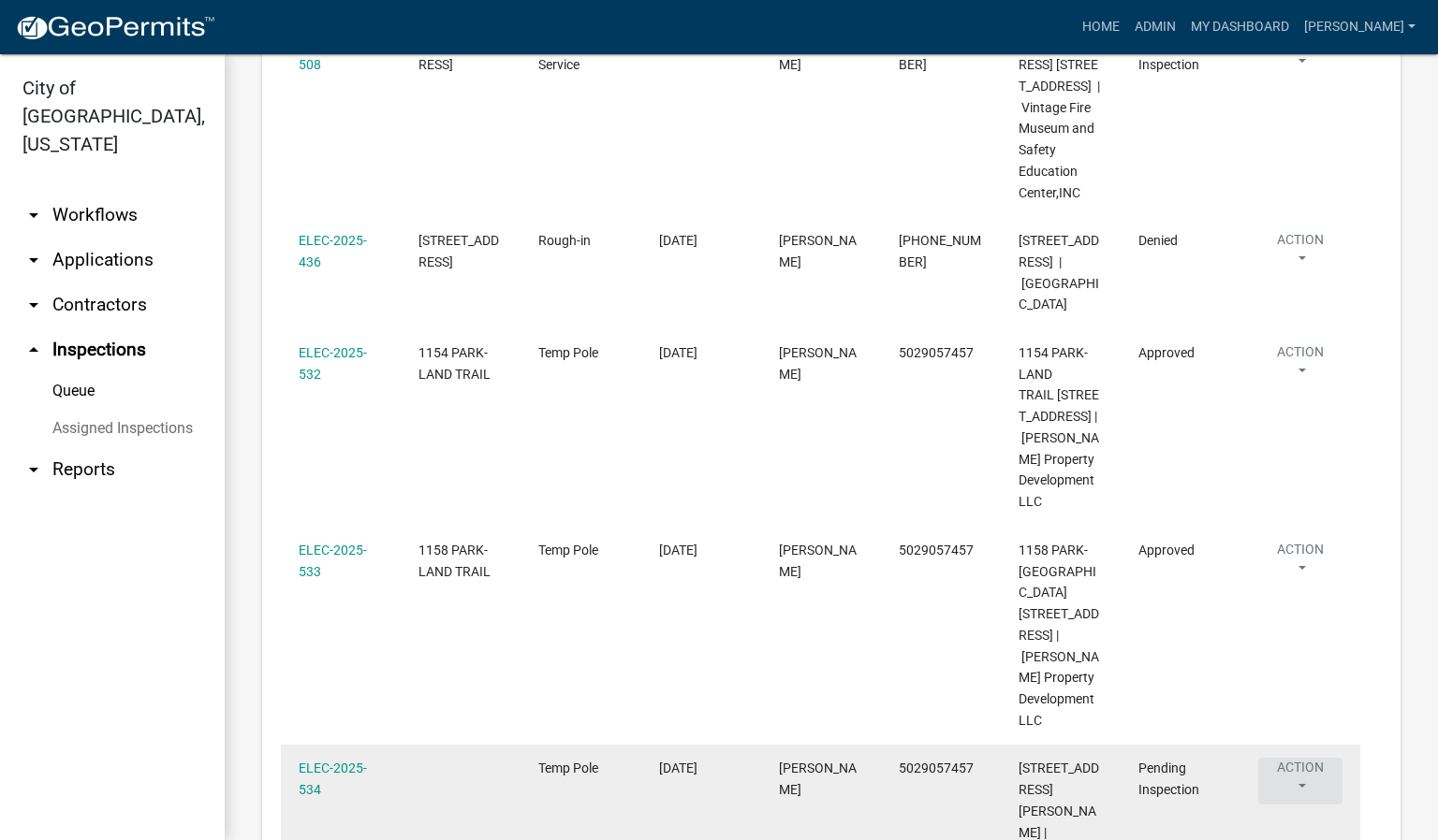
click at [1306, 758] on button "Action" at bounding box center [1300, 781] width 84 height 47
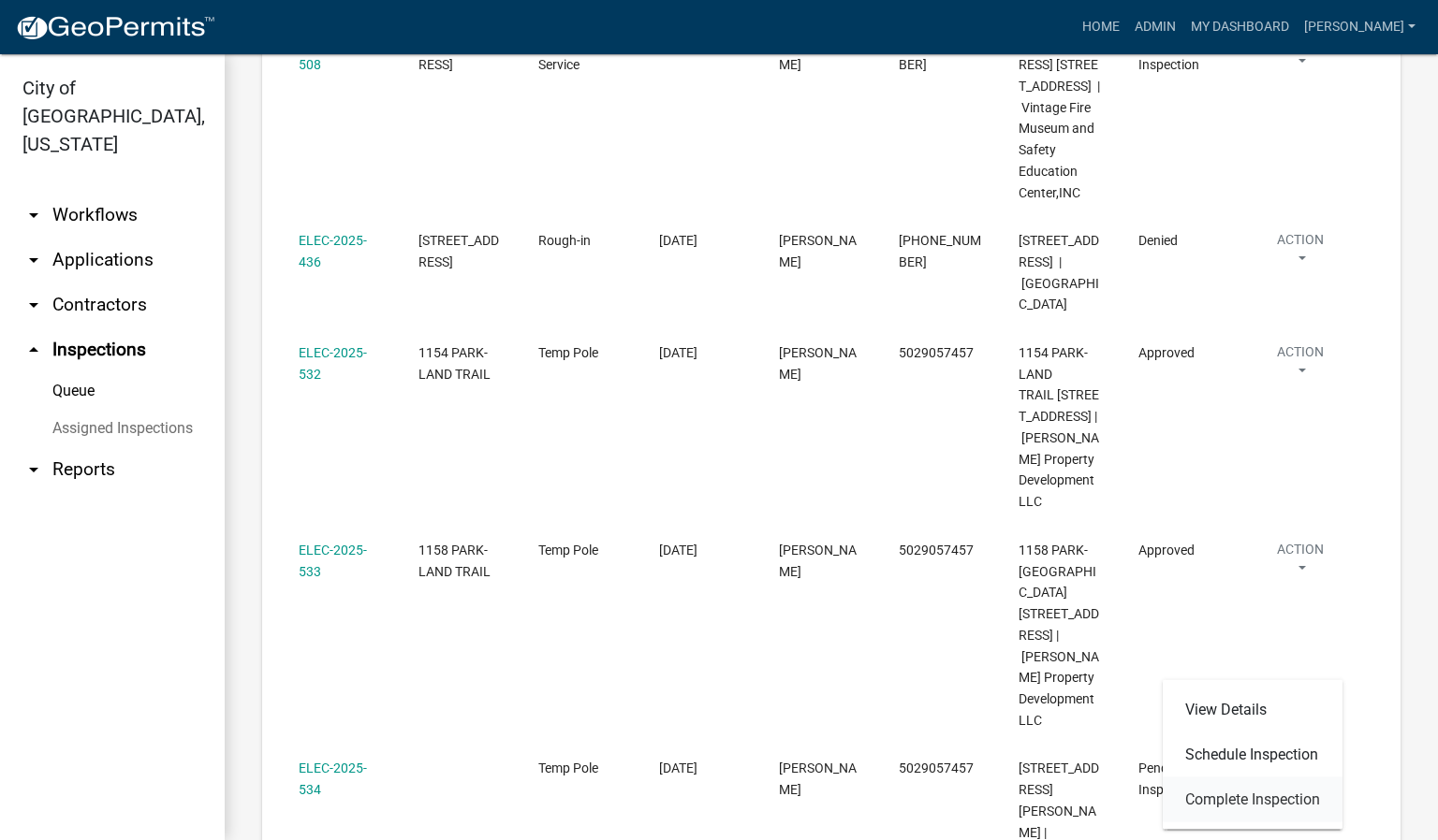
click at [1265, 803] on link "Complete Inspection" at bounding box center [1253, 800] width 180 height 45
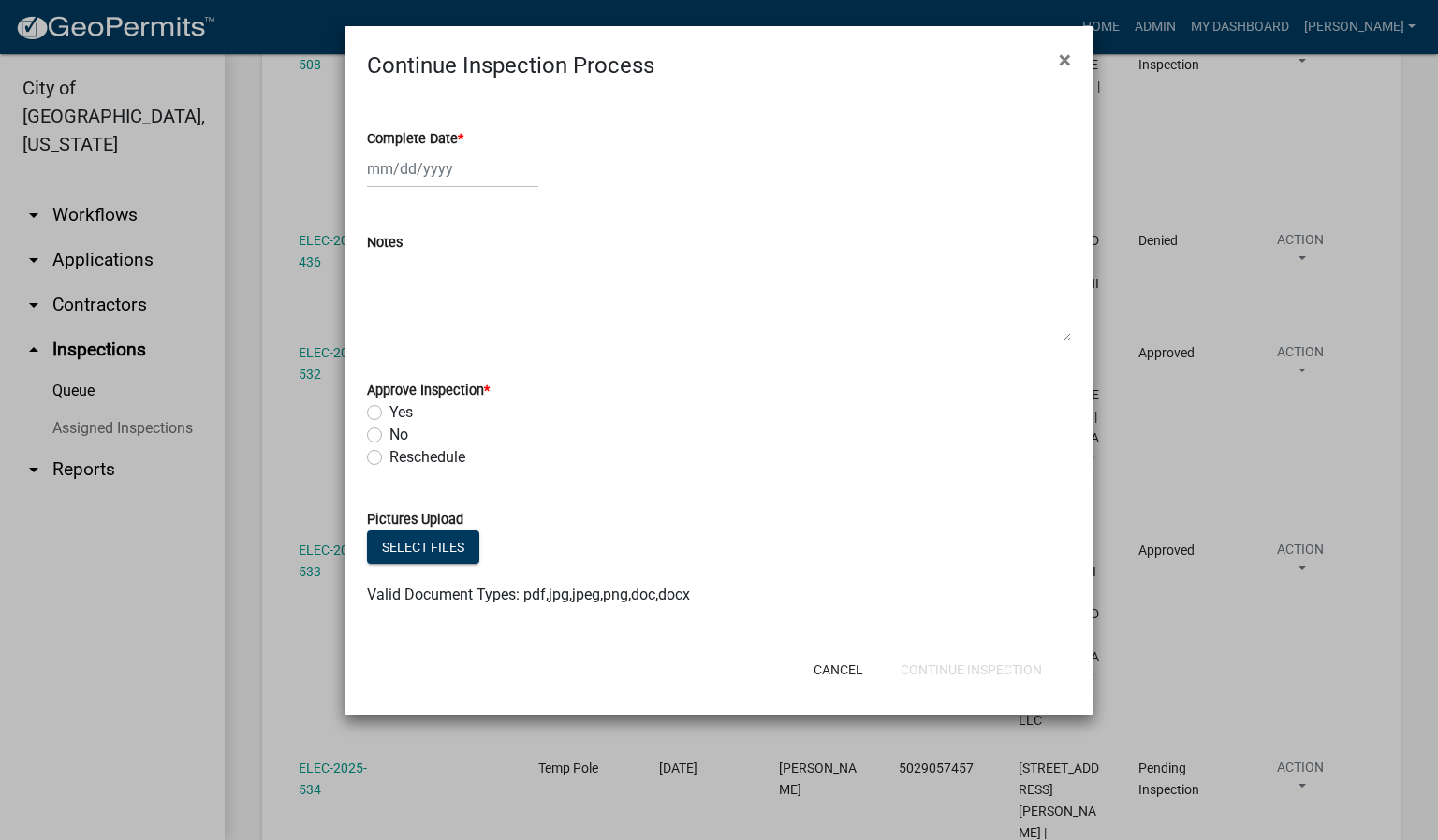
click at [461, 133] on span "*" at bounding box center [460, 139] width 6 height 16
click at [461, 149] on input "Complete Date *" at bounding box center [452, 168] width 171 height 39
select select "10"
select select "2025"
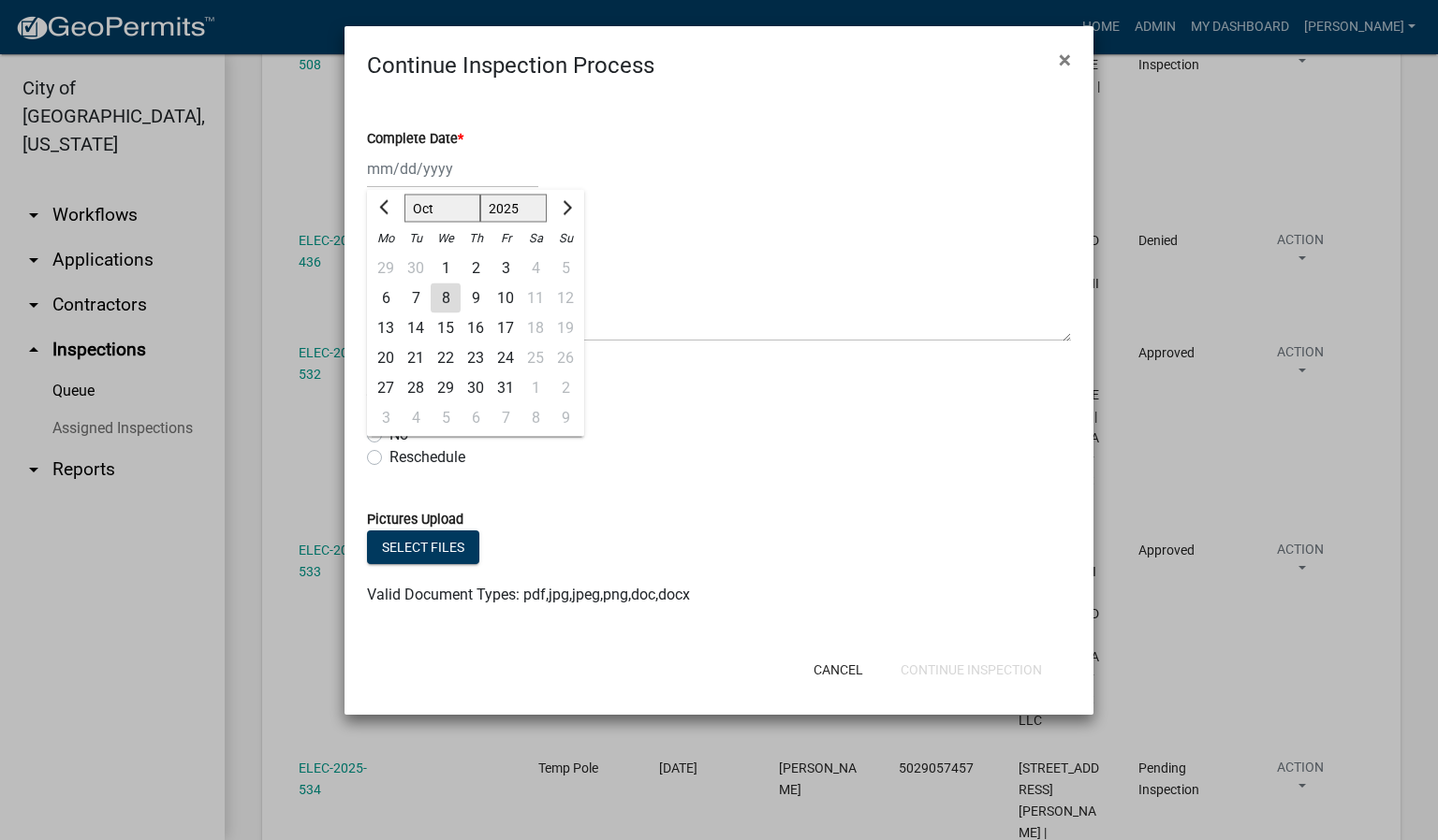
click at [436, 293] on div "8" at bounding box center [445, 299] width 30 height 30
type input "[DATE]"
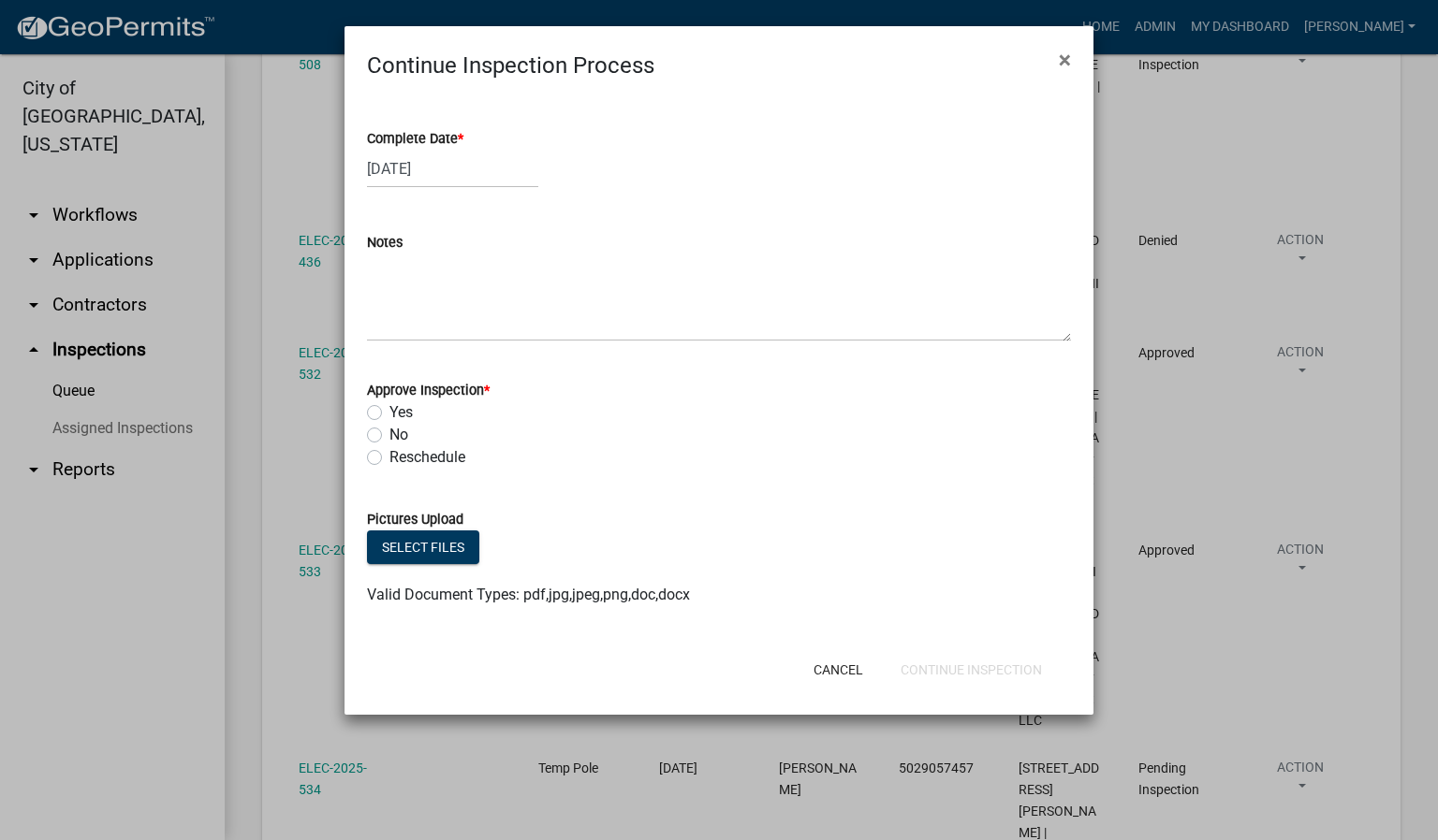
click at [390, 413] on label "Yes" at bounding box center [401, 413] width 24 height 23
click at [390, 413] on input "Yes" at bounding box center [395, 407] width 12 height 12
radio input "true"
click at [932, 671] on button "Continue Inspection" at bounding box center [971, 670] width 171 height 34
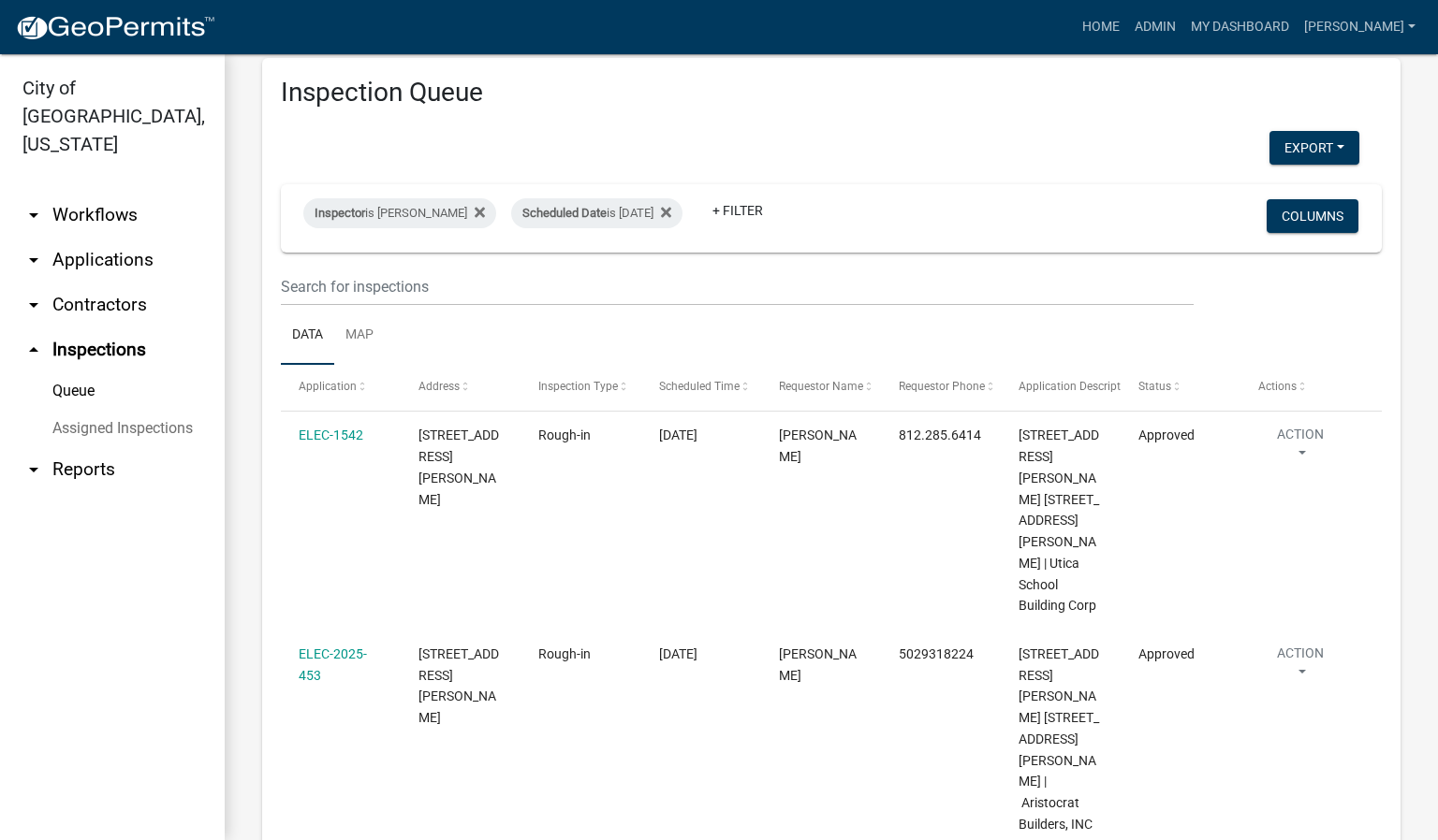
scroll to position [0, 0]
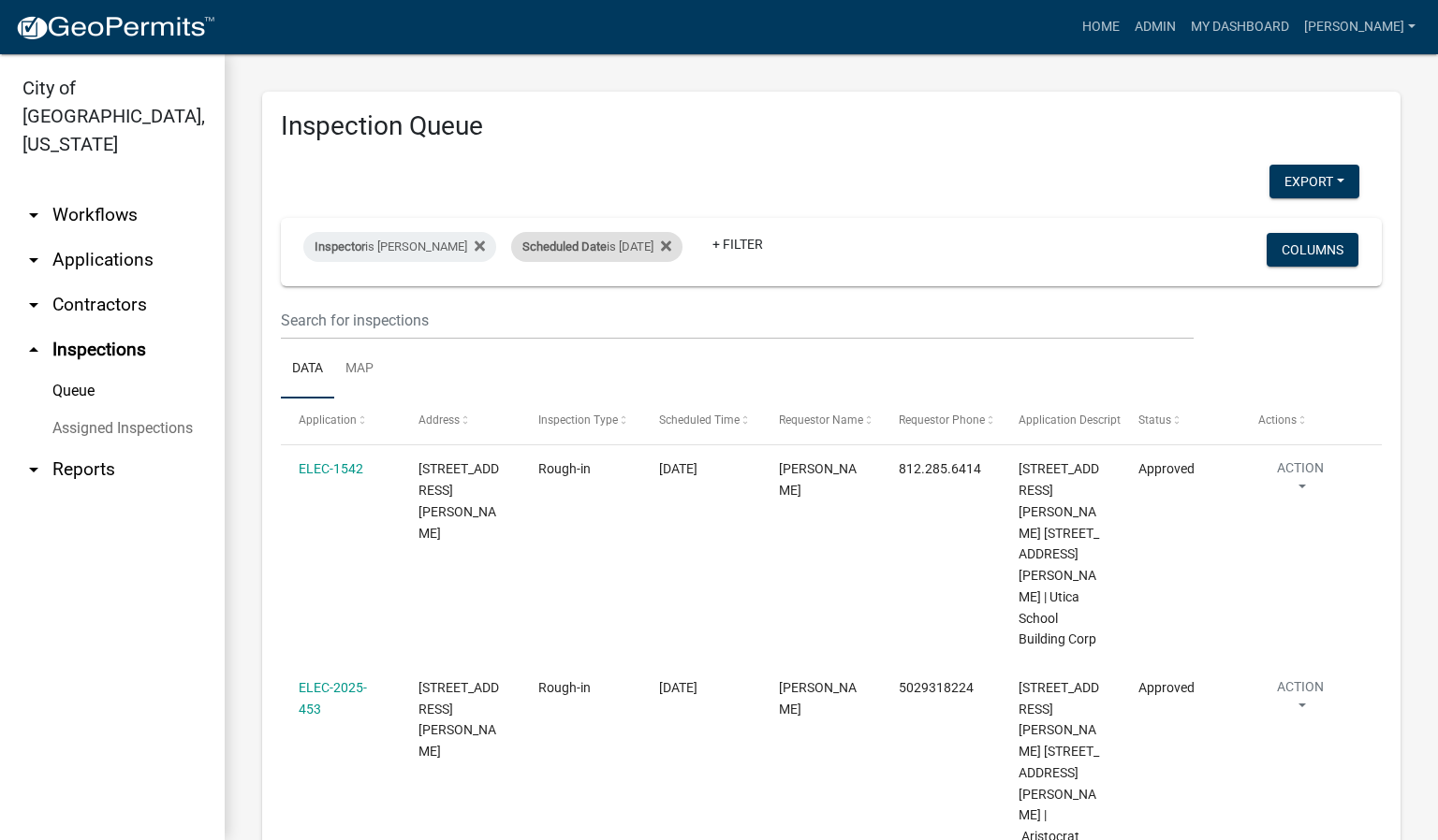
click at [655, 241] on div "Scheduled Date is [DATE]" at bounding box center [597, 248] width 171 height 30
click at [655, 318] on input "[DATE]" at bounding box center [607, 317] width 131 height 39
type input "[DATE]"
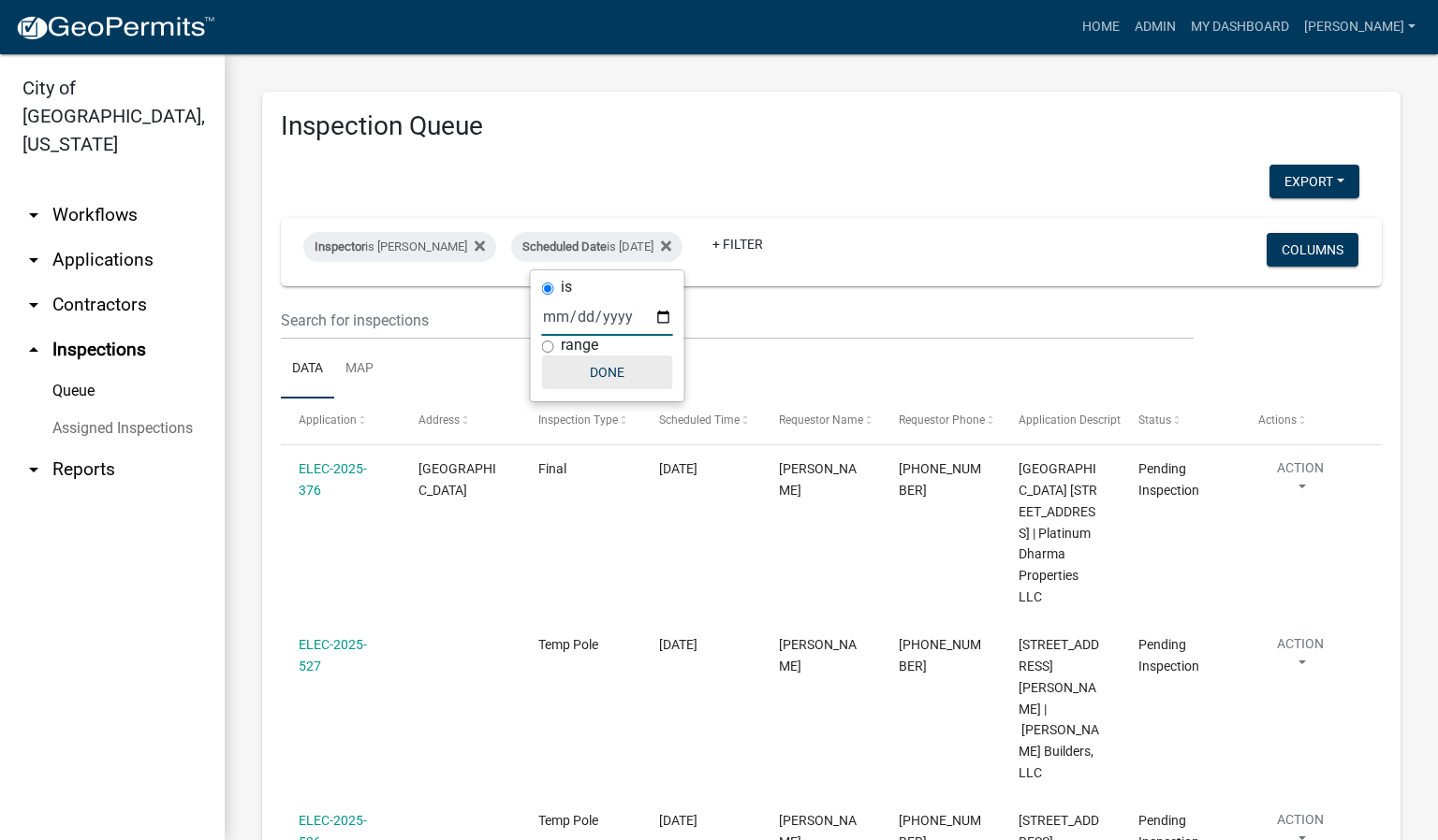
click at [610, 376] on button "Done" at bounding box center [607, 372] width 131 height 34
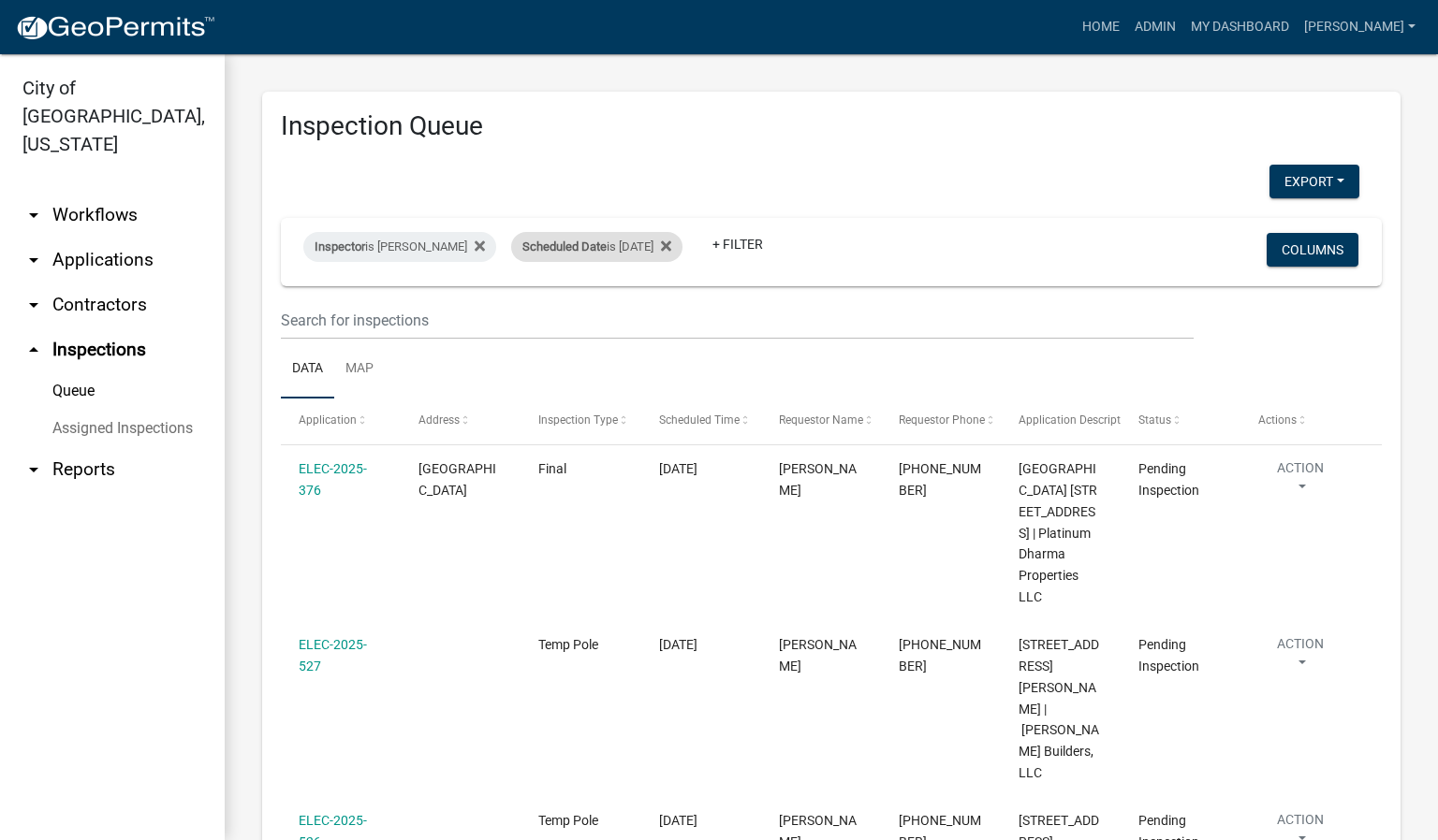
click at [655, 238] on div "Scheduled Date is [DATE]" at bounding box center [597, 248] width 171 height 30
click at [660, 317] on input "[DATE]" at bounding box center [607, 317] width 131 height 39
type input "[DATE]"
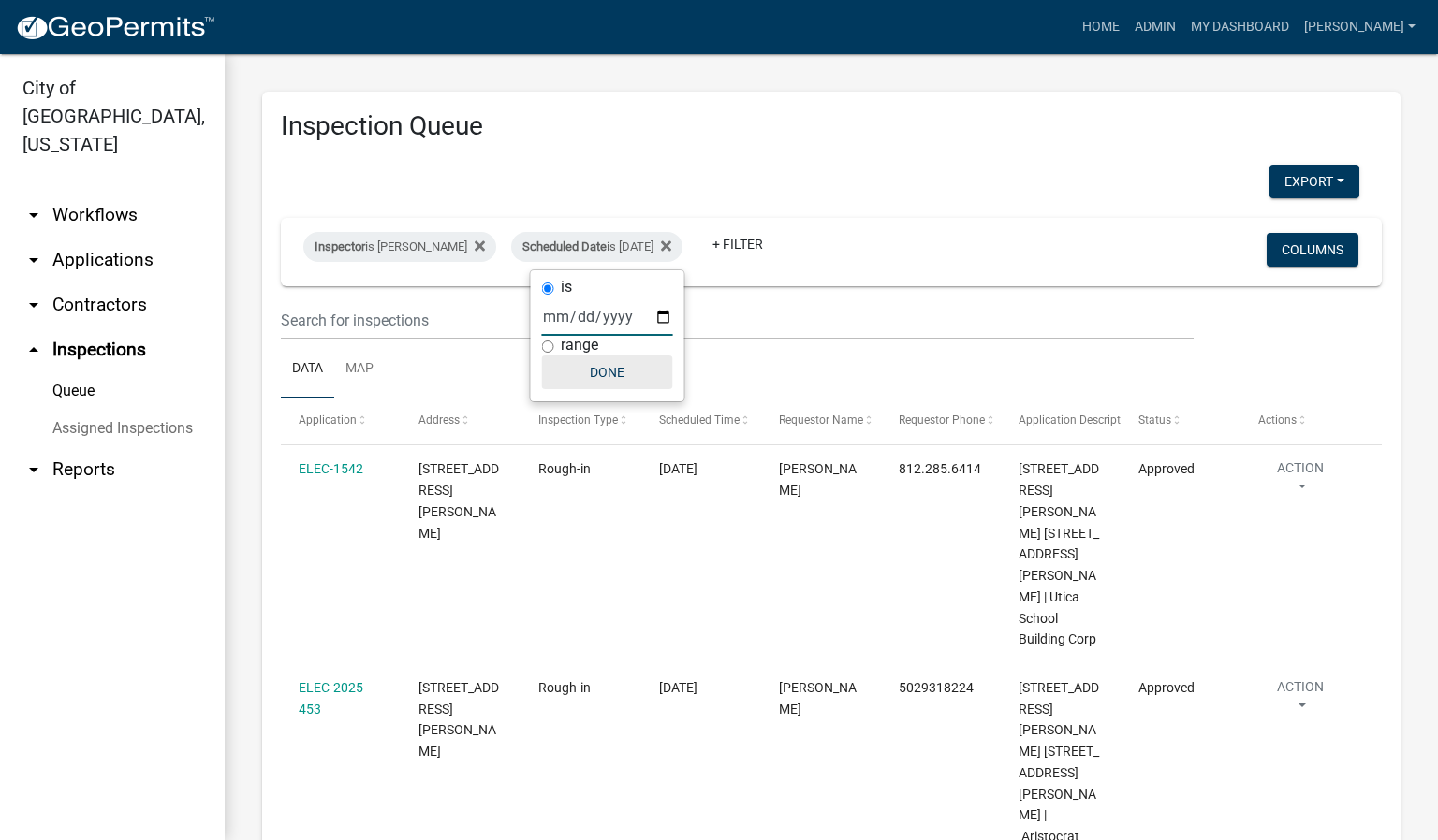
click at [618, 371] on button "Done" at bounding box center [607, 372] width 131 height 34
